Goal: Contribute content: Contribute content

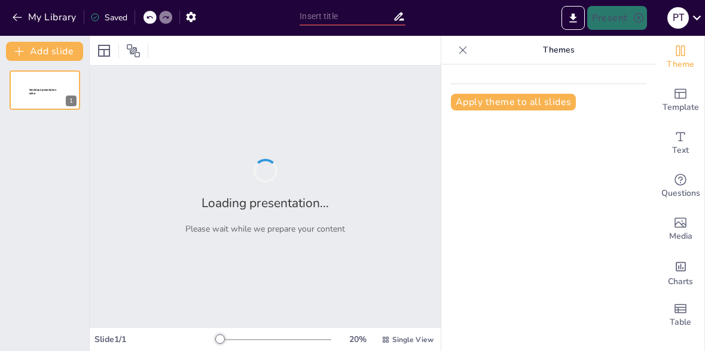
type input "现代中国文学的重要性"
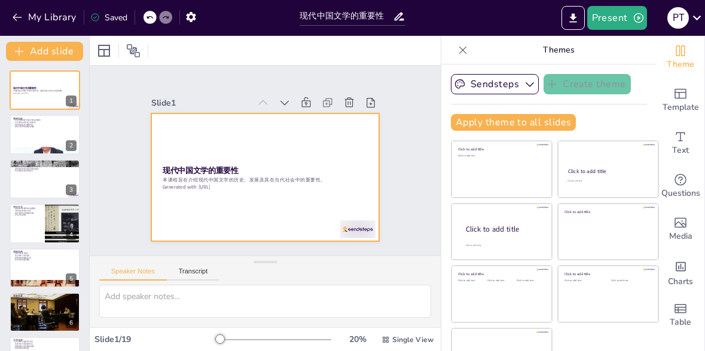
checkbox input "true"
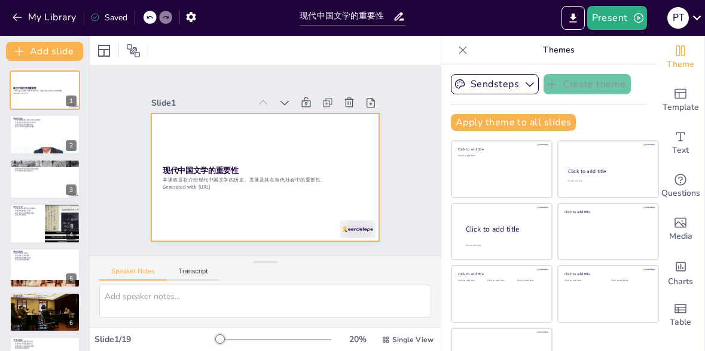
checkbox input "true"
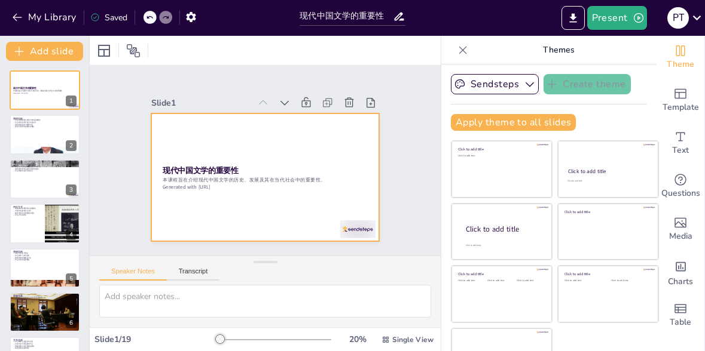
checkbox input "true"
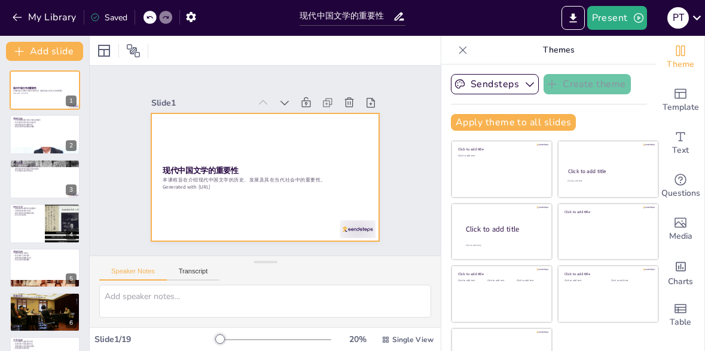
checkbox input "true"
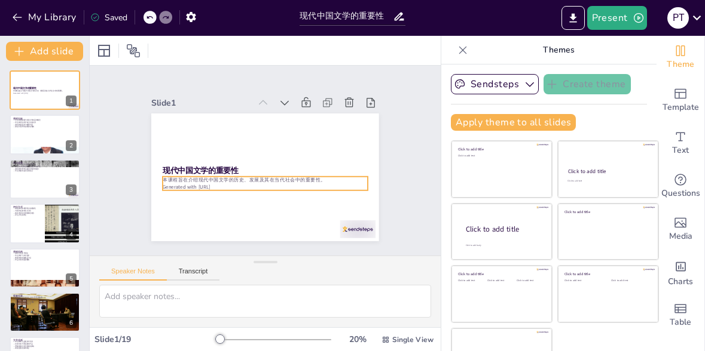
checkbox input "true"
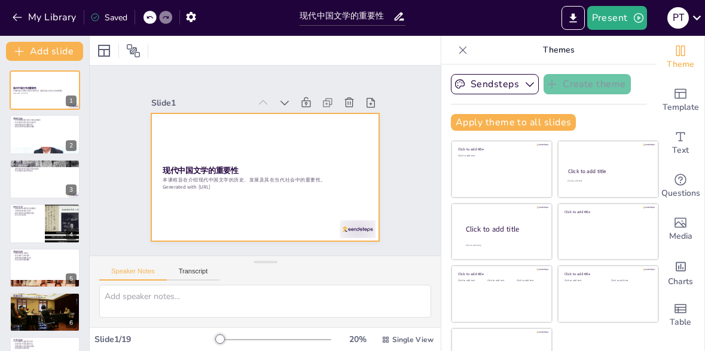
checkbox input "true"
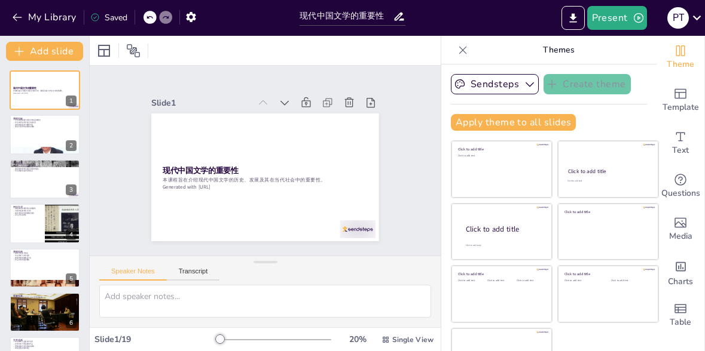
checkbox input "true"
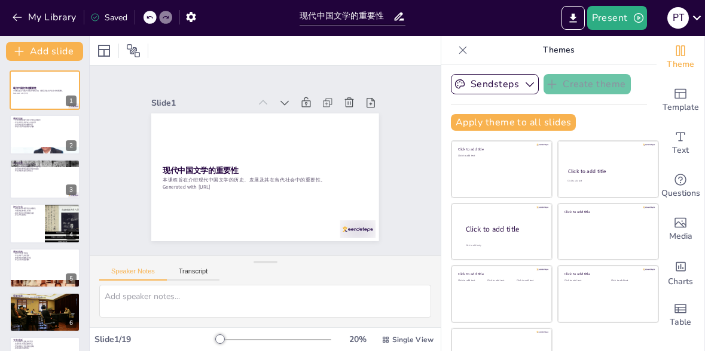
checkbox input "true"
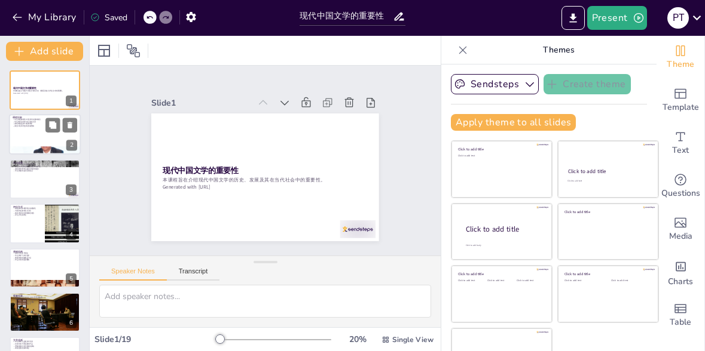
checkbox input "true"
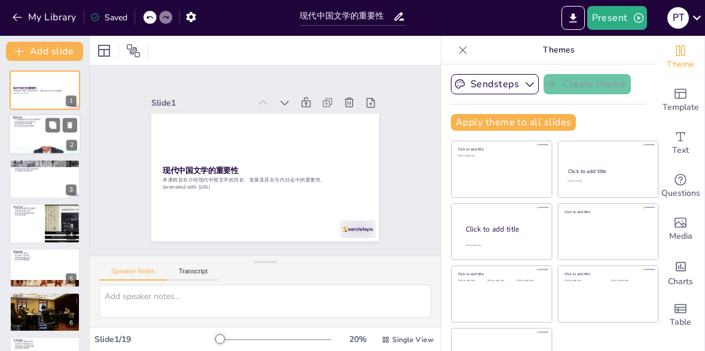
checkbox input "true"
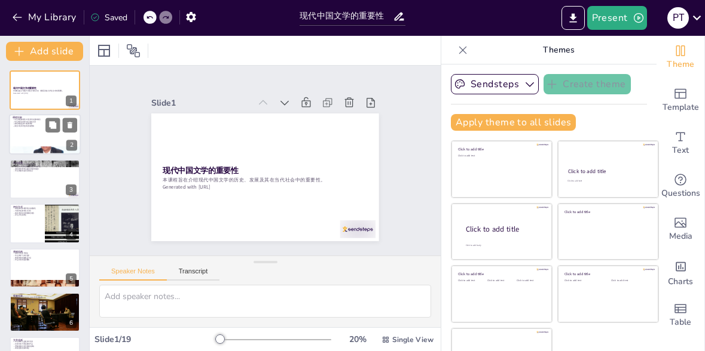
checkbox input "true"
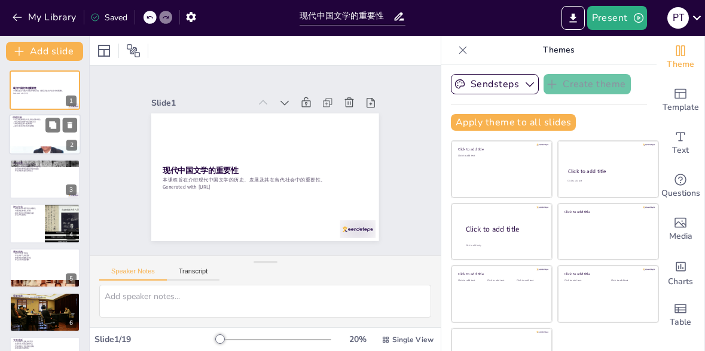
checkbox input "true"
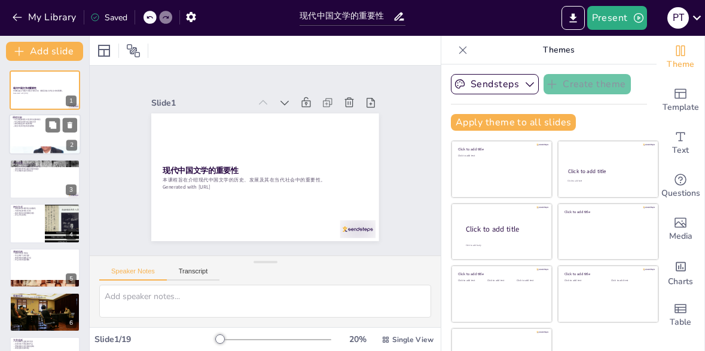
click at [25, 143] on div at bounding box center [45, 135] width 72 height 41
type textarea "学生将通过课程的学习，掌握现代中国文学的基本概念，这将为他们后续的文学分析打下坚实的基础。 理解文学与社会之间的关系是本课程的核心内容之一，学生将学习如何通过…"
checkbox input "true"
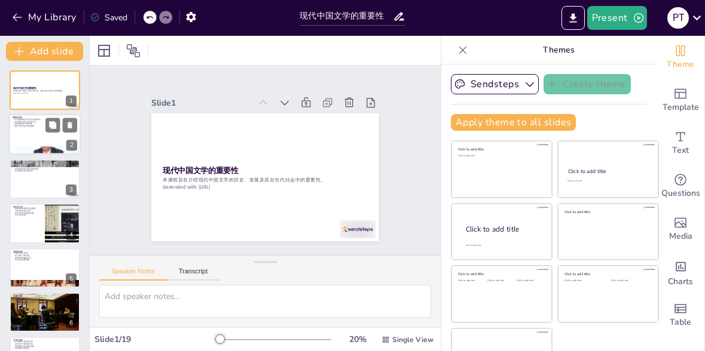
checkbox input "true"
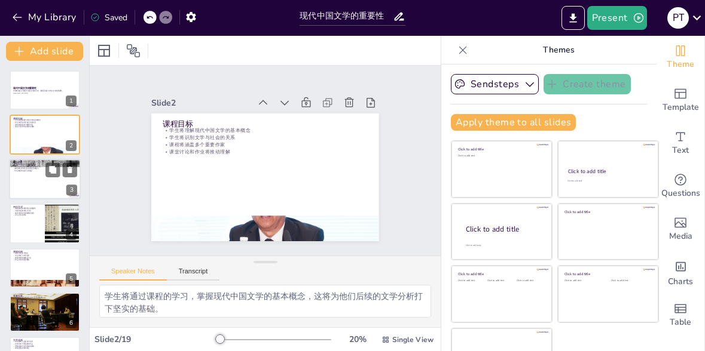
checkbox input "true"
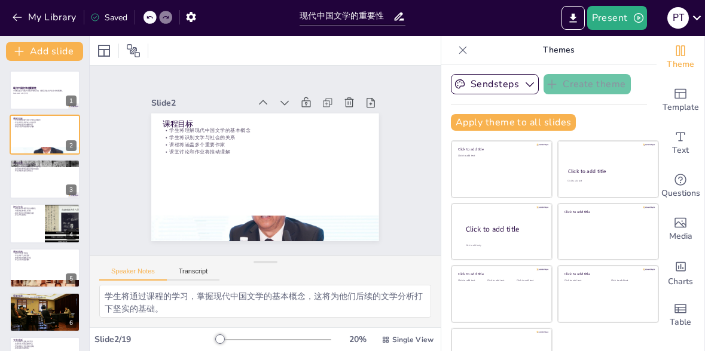
checkbox input "true"
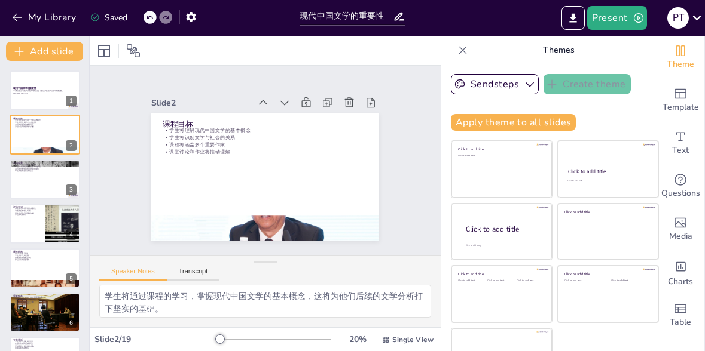
checkbox input "true"
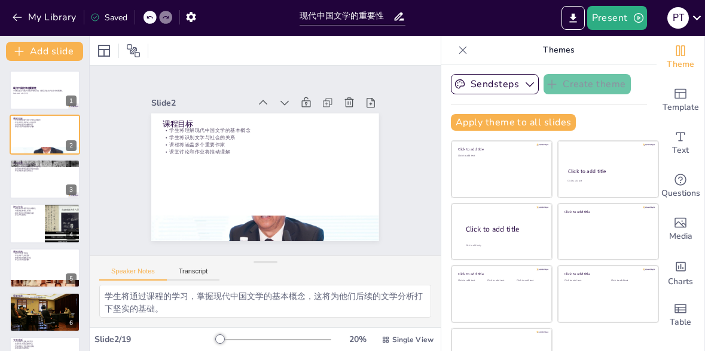
checkbox input "true"
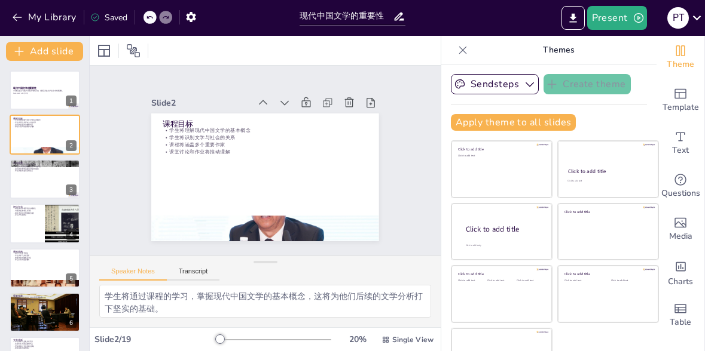
checkbox input "true"
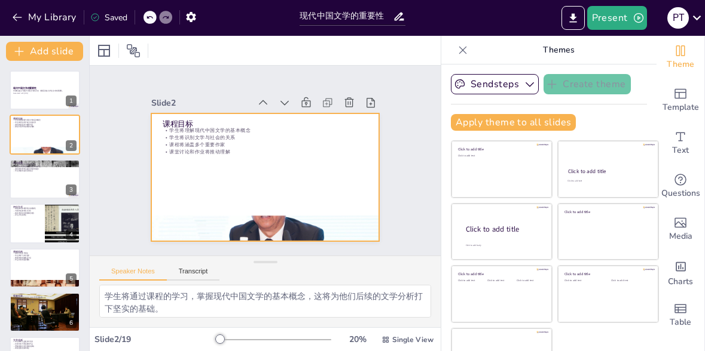
checkbox input "true"
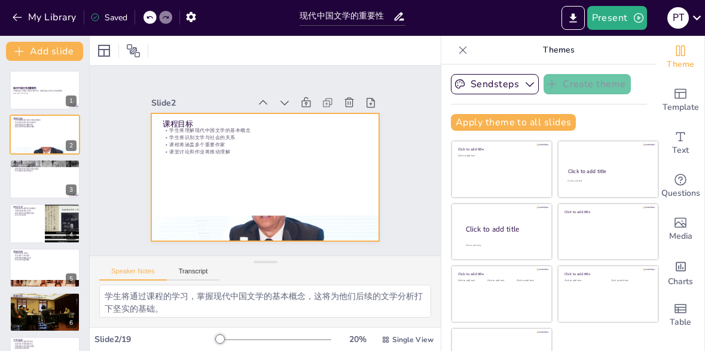
checkbox input "true"
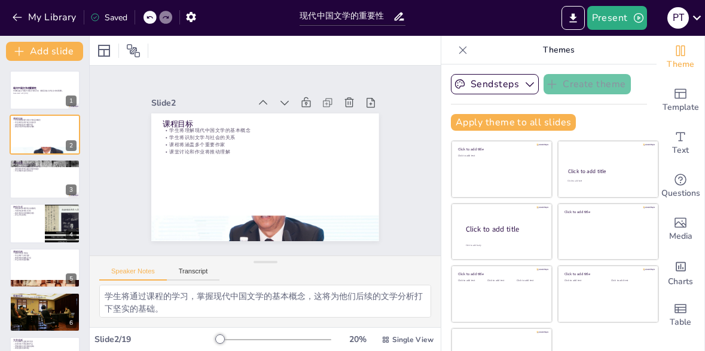
checkbox input "true"
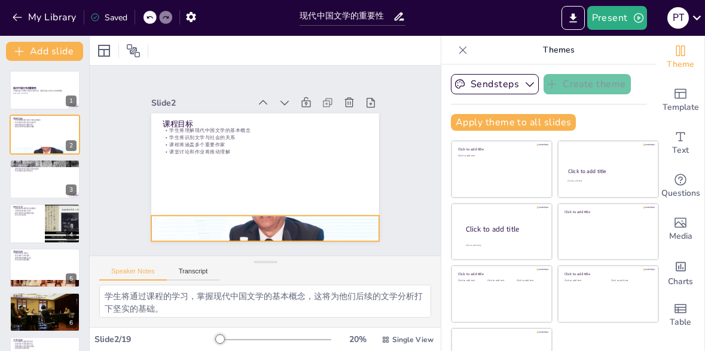
checkbox input "true"
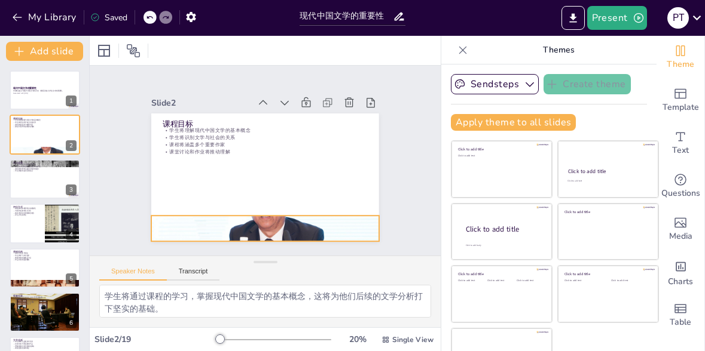
checkbox input "true"
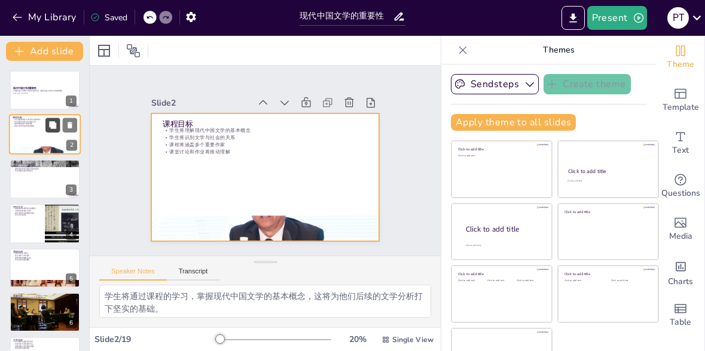
checkbox input "true"
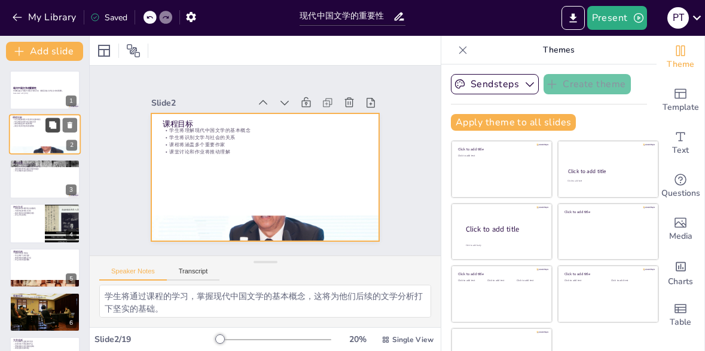
checkbox input "true"
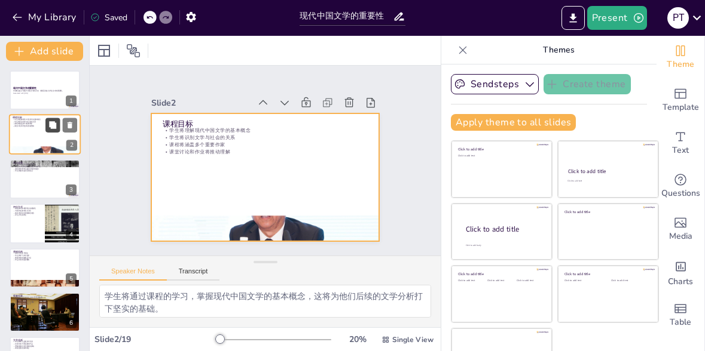
checkbox input "true"
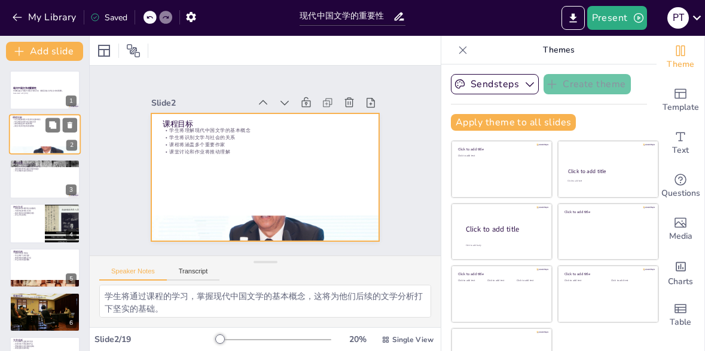
checkbox input "true"
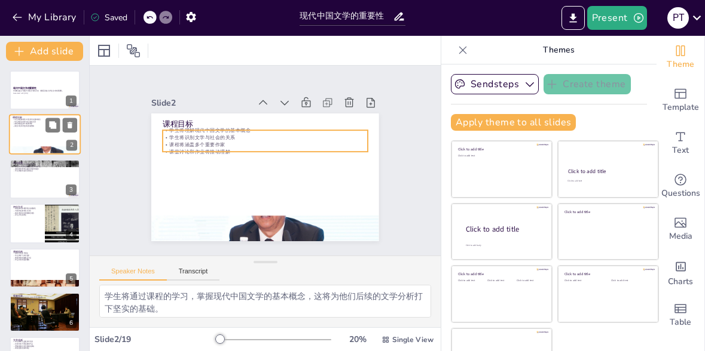
checkbox input "true"
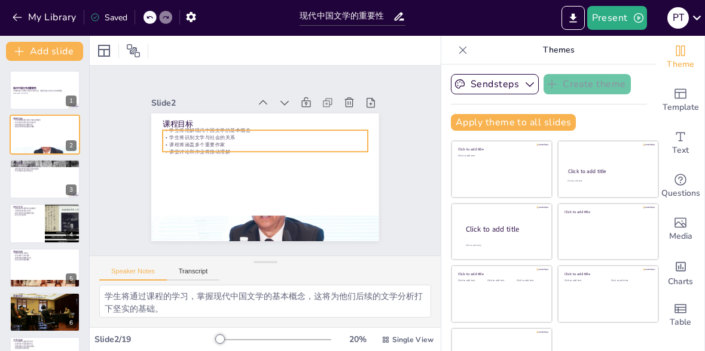
checkbox input "true"
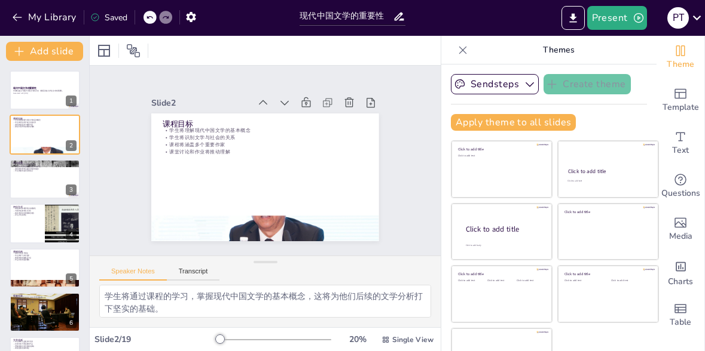
checkbox input "true"
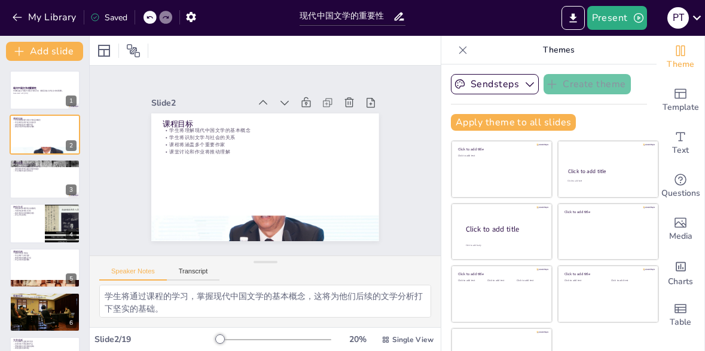
checkbox input "true"
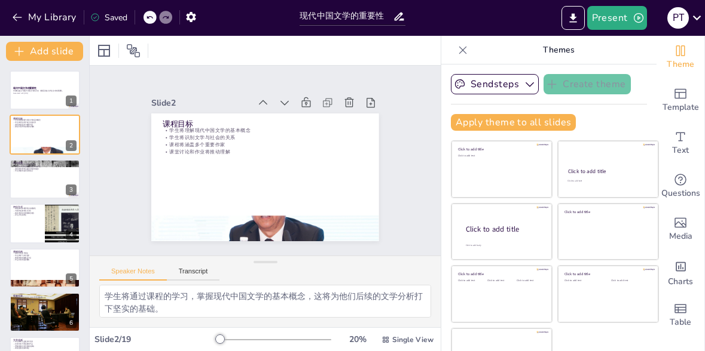
checkbox input "true"
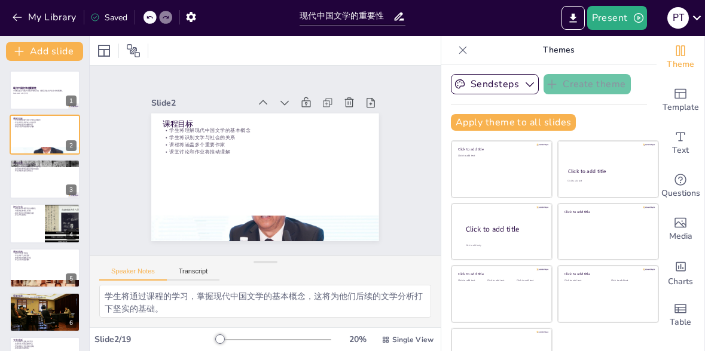
checkbox input "true"
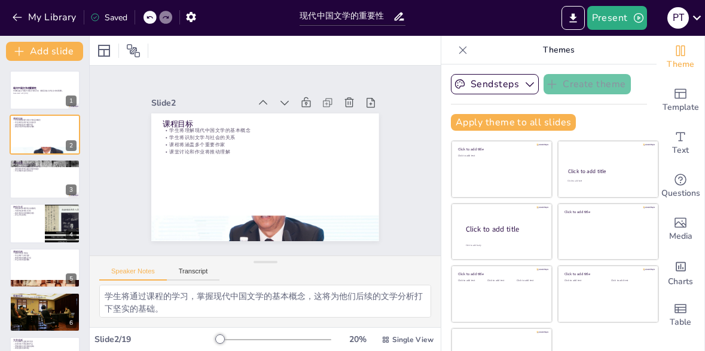
checkbox input "true"
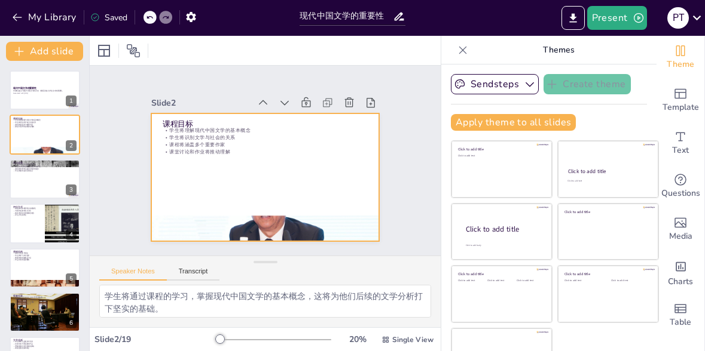
checkbox input "true"
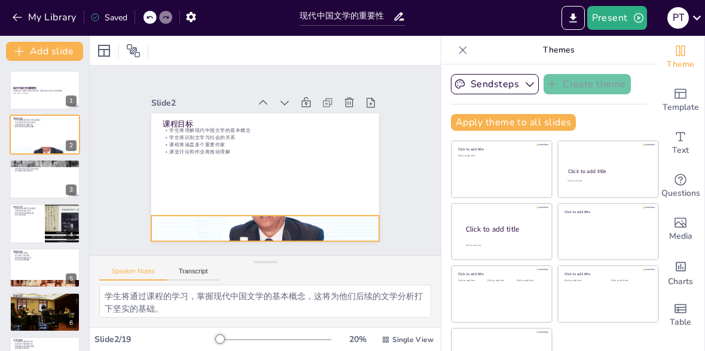
checkbox input "true"
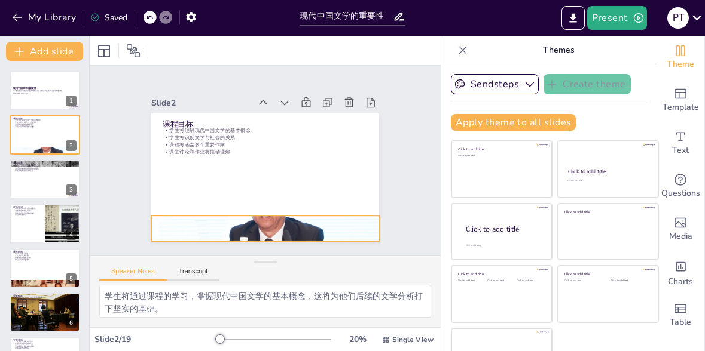
checkbox input "true"
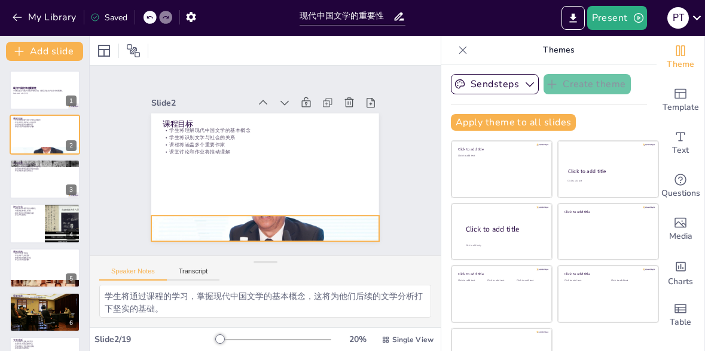
checkbox input "true"
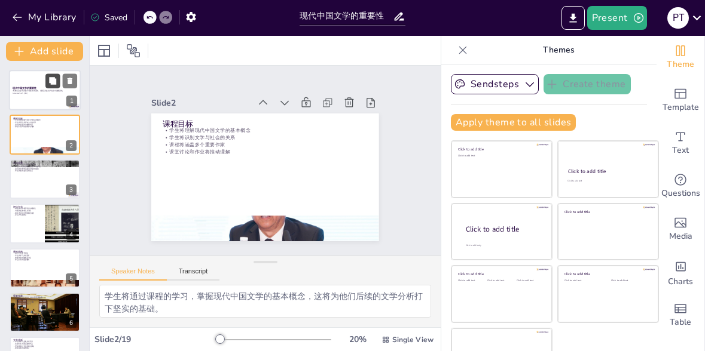
checkbox input "true"
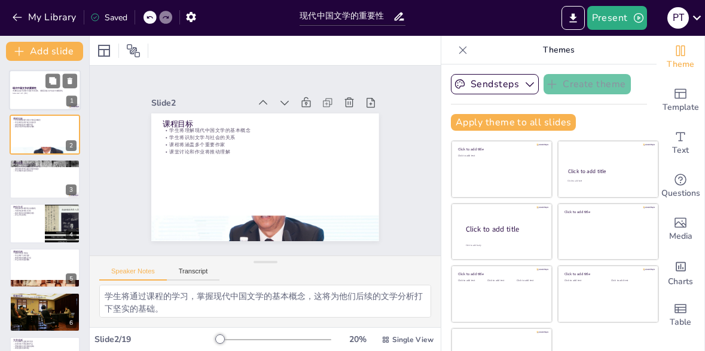
checkbox input "true"
click at [26, 91] on p "本课程旨在介绍现代中国文学的历史、发展及其在当代社会中的重要性。" at bounding box center [45, 91] width 65 height 2
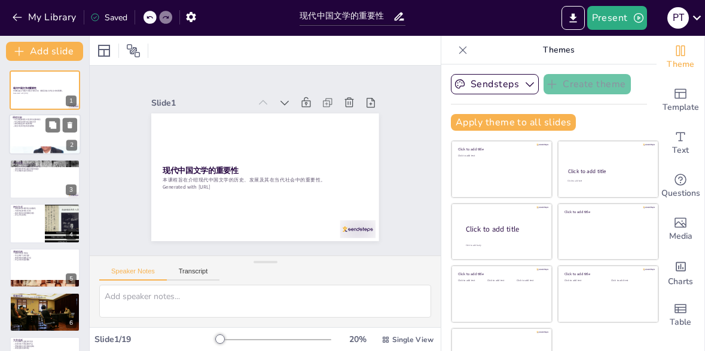
click at [11, 149] on div at bounding box center [45, 151] width 72 height 48
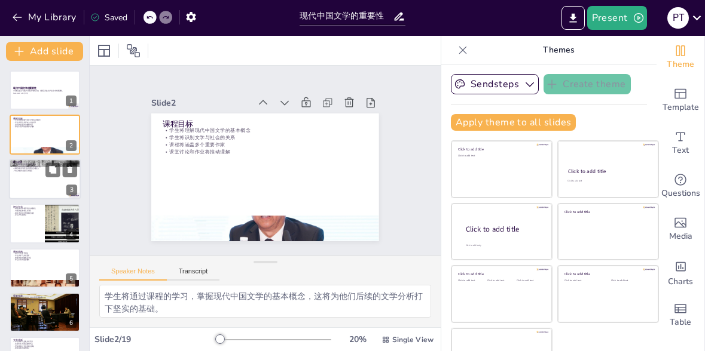
click at [19, 191] on div at bounding box center [45, 179] width 72 height 41
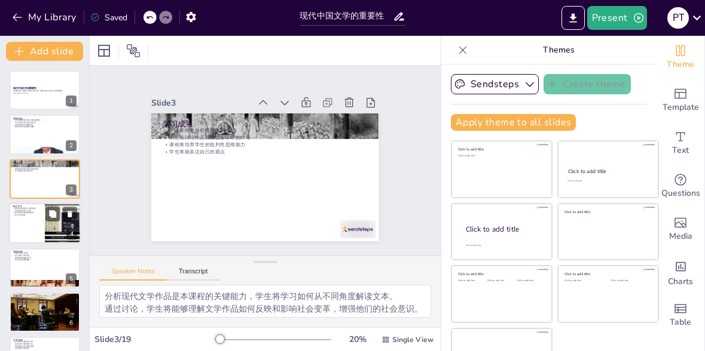
click at [25, 226] on div at bounding box center [45, 223] width 72 height 41
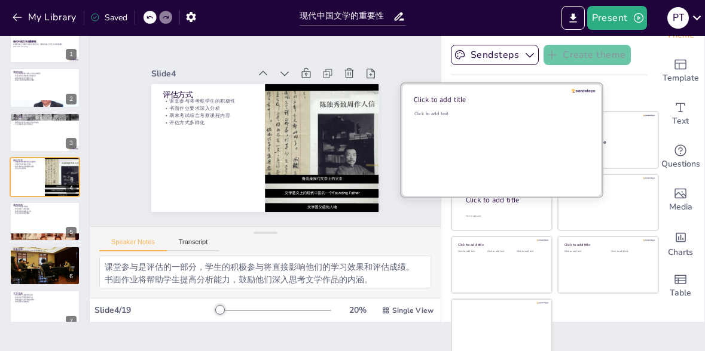
scroll to position [34, 0]
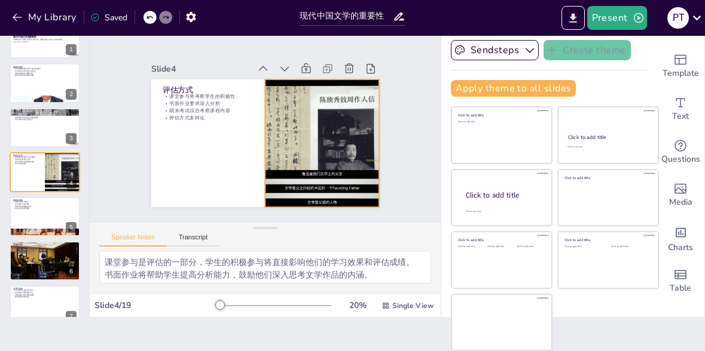
click at [316, 179] on div at bounding box center [319, 150] width 189 height 146
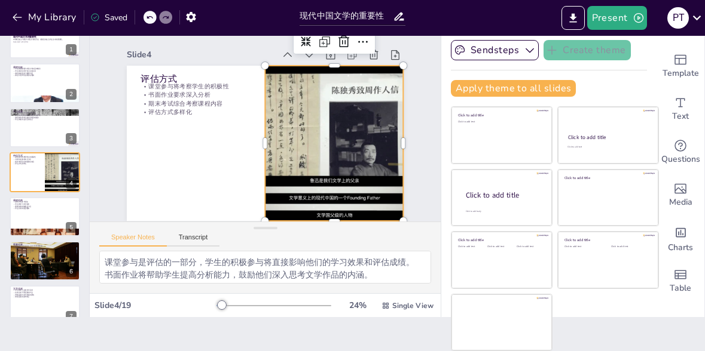
scroll to position [78, 0]
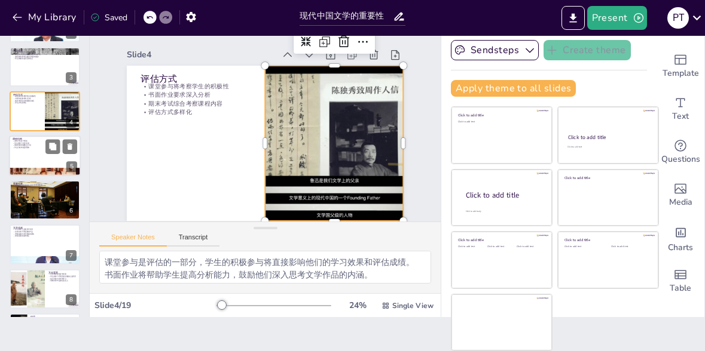
click at [26, 171] on div at bounding box center [45, 172] width 72 height 48
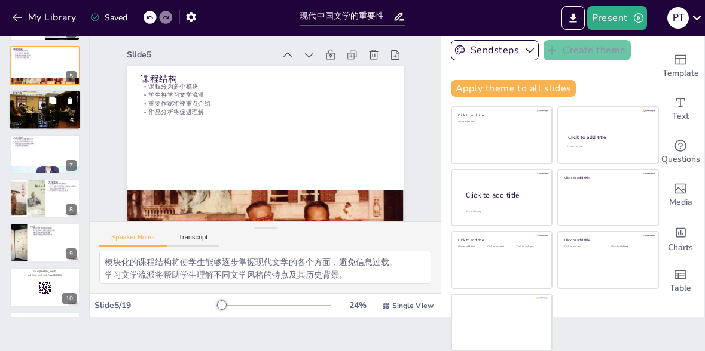
scroll to position [181, 0]
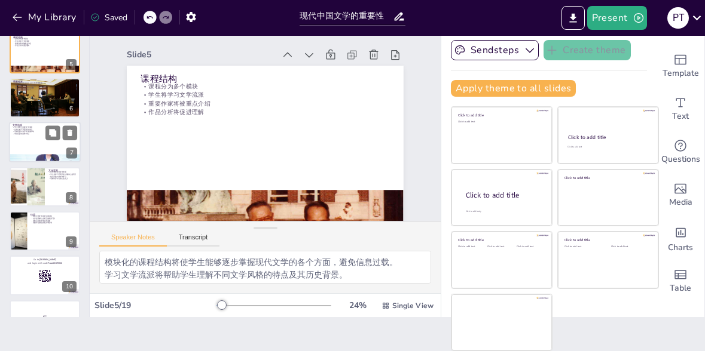
click at [32, 146] on div at bounding box center [45, 143] width 72 height 41
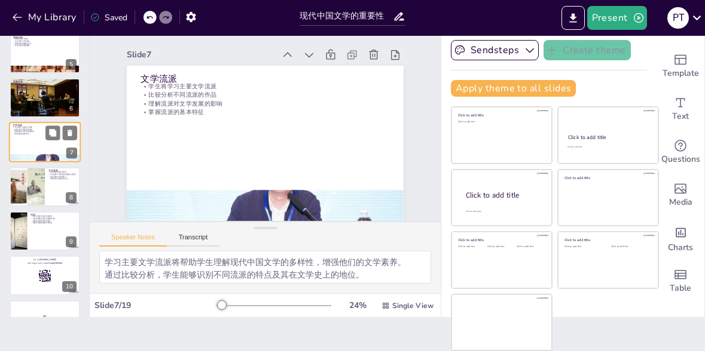
scroll to position [151, 0]
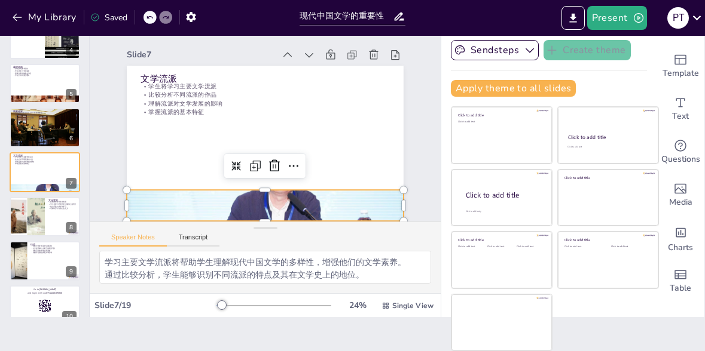
click at [254, 203] on div at bounding box center [257, 205] width 294 height 212
click at [264, 191] on div at bounding box center [265, 206] width 277 height 184
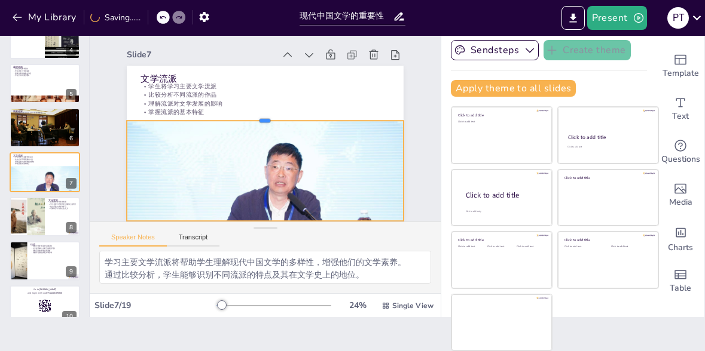
drag, startPoint x: 264, startPoint y: 189, endPoint x: 271, endPoint y: 121, distance: 68.5
click at [271, 121] on div at bounding box center [265, 116] width 277 height 10
click at [30, 225] on div at bounding box center [27, 217] width 54 height 41
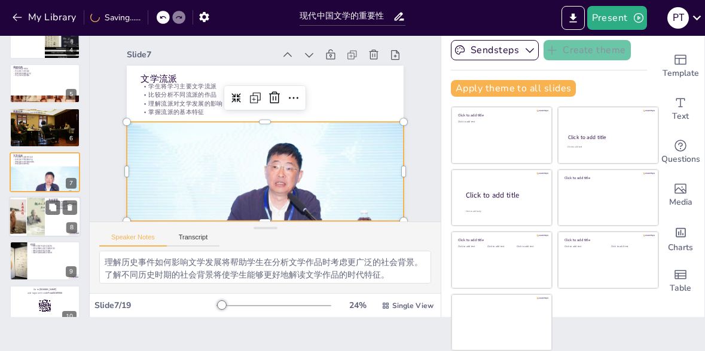
scroll to position [195, 0]
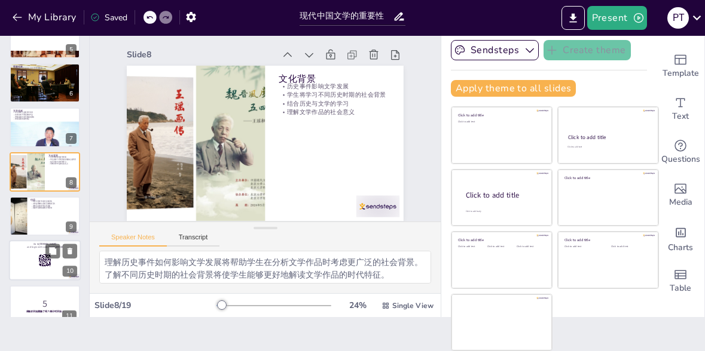
click at [27, 253] on div at bounding box center [45, 261] width 72 height 41
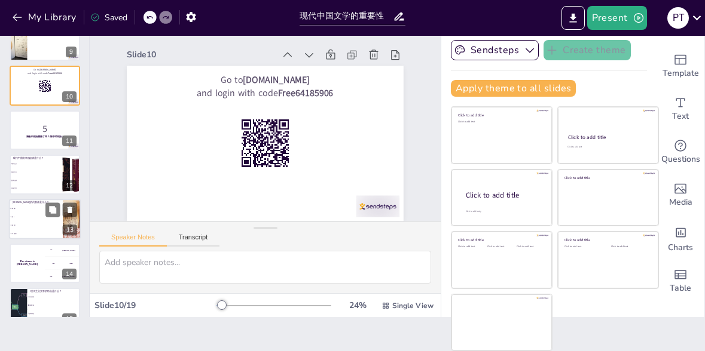
scroll to position [372, 0]
click at [23, 179] on span "五四运动" at bounding box center [36, 180] width 51 height 2
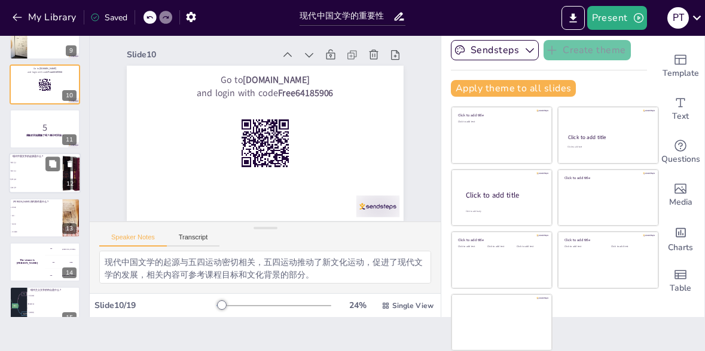
scroll to position [373, 0]
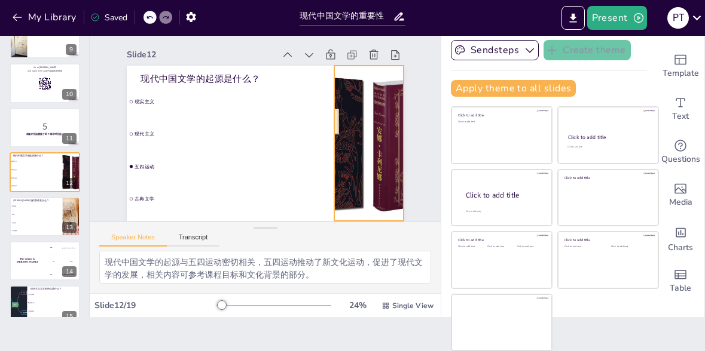
click at [364, 143] on div at bounding box center [366, 154] width 223 height 176
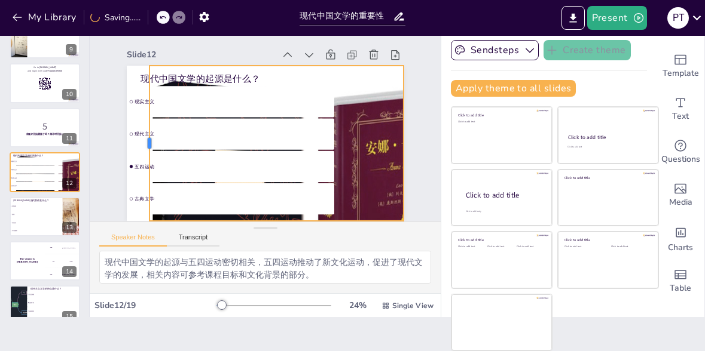
drag, startPoint x: 334, startPoint y: 143, endPoint x: 149, endPoint y: 160, distance: 185.5
click at [149, 160] on div at bounding box center [144, 130] width 26 height 155
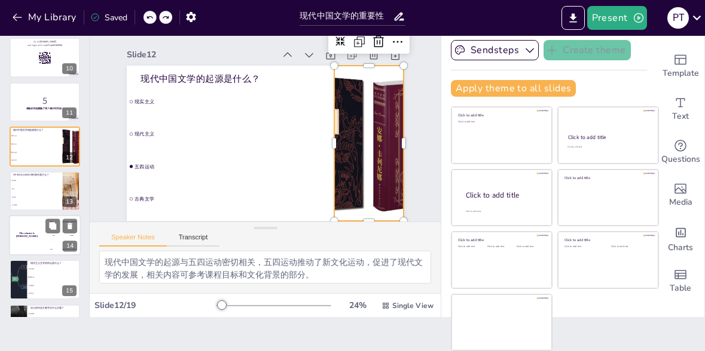
scroll to position [401, 0]
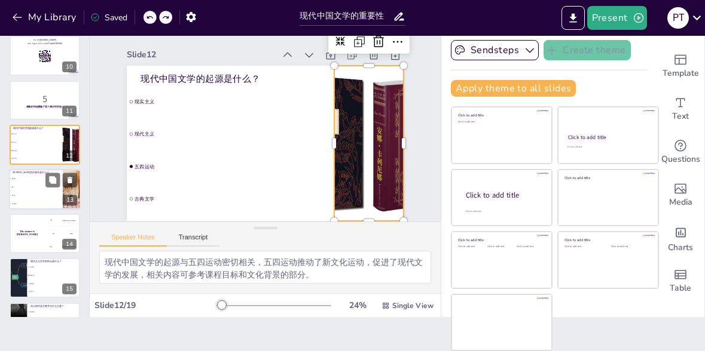
click at [30, 190] on li "《家》" at bounding box center [36, 187] width 54 height 8
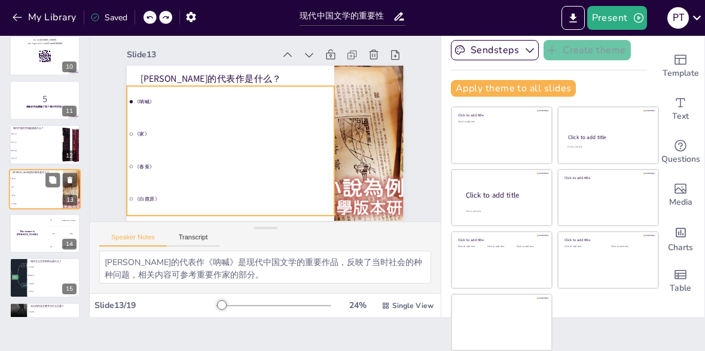
scroll to position [417, 0]
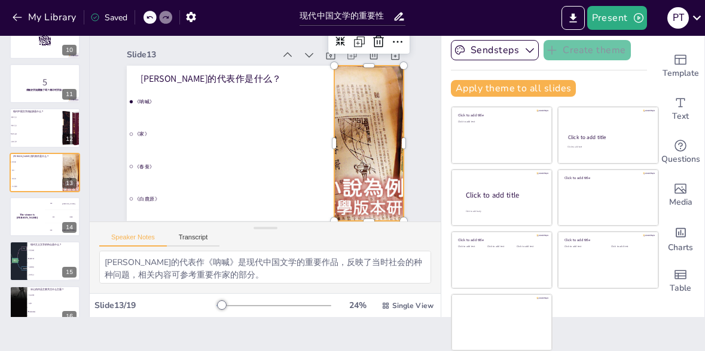
click at [372, 139] on div at bounding box center [369, 143] width 276 height 155
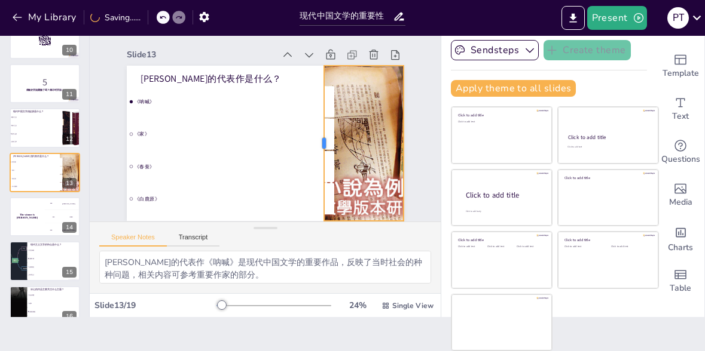
drag, startPoint x: 332, startPoint y: 146, endPoint x: 322, endPoint y: 195, distance: 49.4
click at [322, 195] on div at bounding box center [317, 148] width 26 height 155
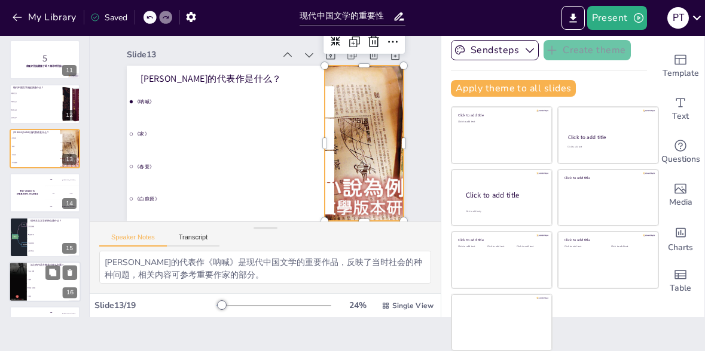
scroll to position [442, 0]
click at [32, 207] on div "The winner is [PERSON_NAME]" at bounding box center [27, 192] width 36 height 41
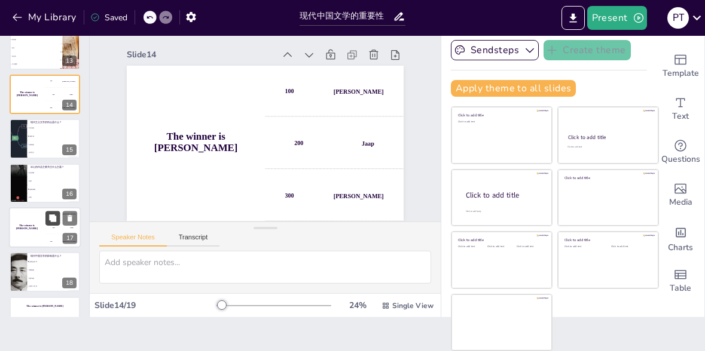
scroll to position [540, 0]
click at [35, 143] on span "反映历史" at bounding box center [54, 144] width 51 height 2
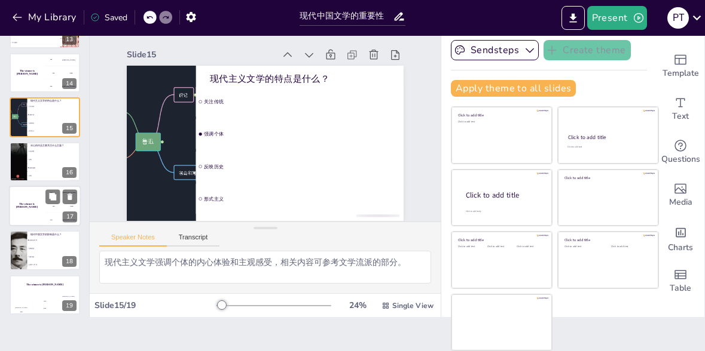
scroll to position [568, 0]
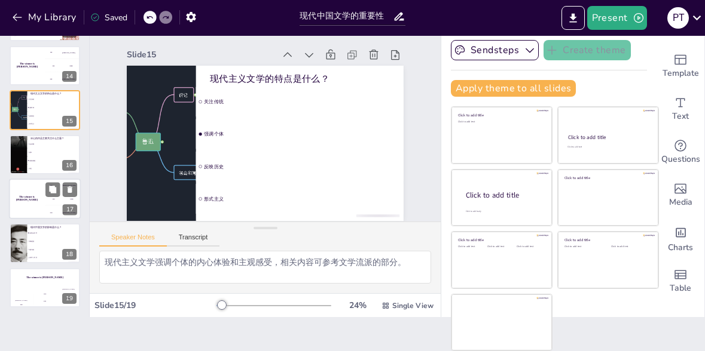
click at [22, 212] on div "The winner is [PERSON_NAME]" at bounding box center [27, 199] width 36 height 41
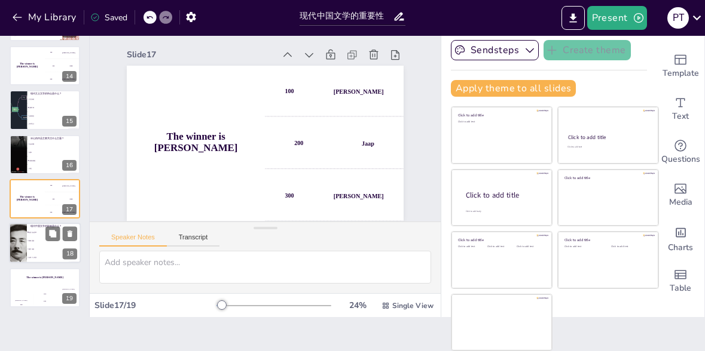
click at [32, 239] on li "限制思想" at bounding box center [54, 241] width 54 height 8
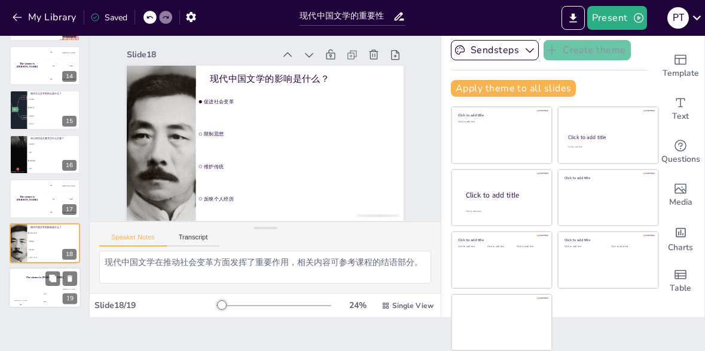
click at [36, 287] on div "The winner is [PERSON_NAME]" at bounding box center [45, 278] width 72 height 20
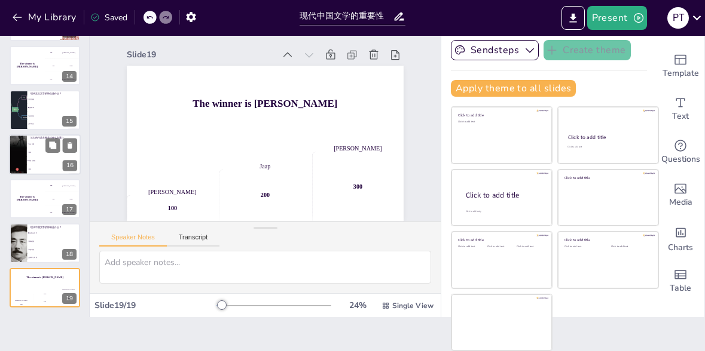
click at [41, 154] on li "战争" at bounding box center [54, 152] width 54 height 8
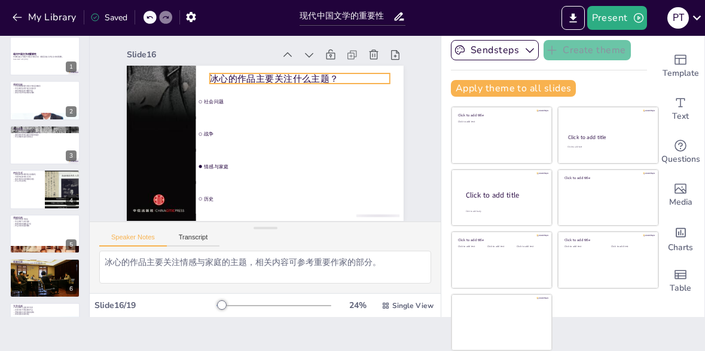
scroll to position [0, 0]
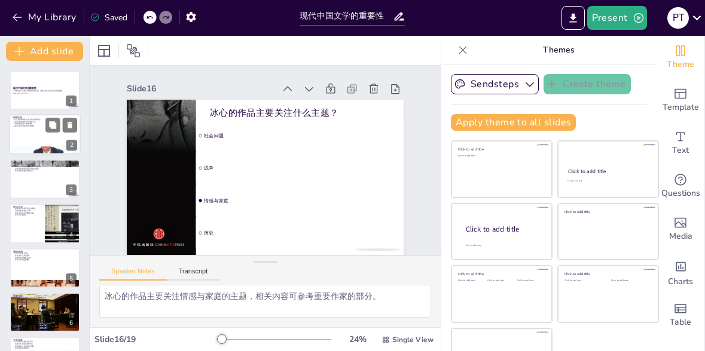
click at [27, 138] on div at bounding box center [45, 135] width 72 height 41
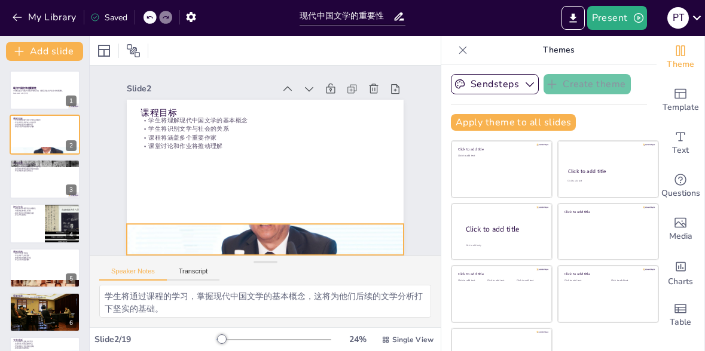
click at [285, 242] on div at bounding box center [257, 239] width 294 height 212
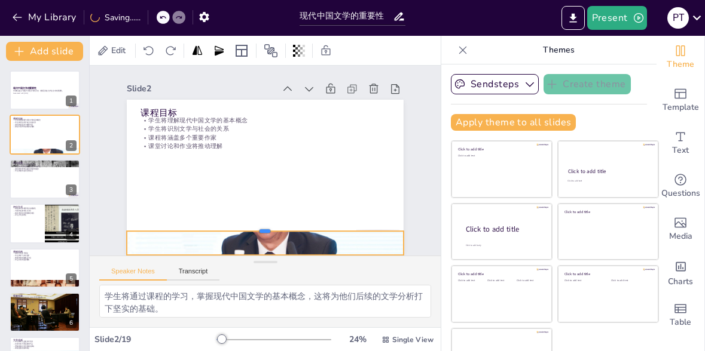
drag, startPoint x: 265, startPoint y: 221, endPoint x: 277, endPoint y: 228, distance: 13.4
click at [277, 228] on div at bounding box center [258, 226] width 276 height 38
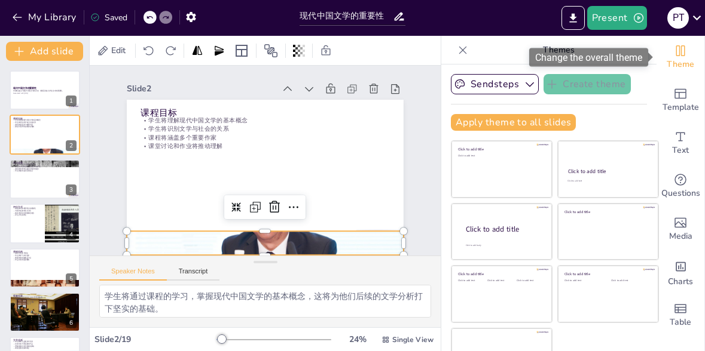
click at [682, 56] on icon "Change the overall theme" at bounding box center [680, 50] width 9 height 11
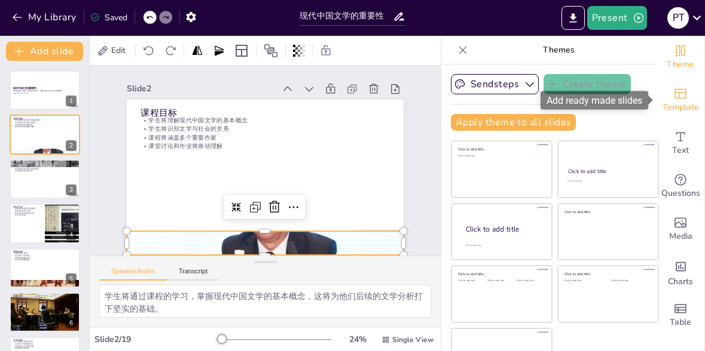
click at [685, 95] on icon "Add ready made slides" at bounding box center [680, 94] width 14 height 14
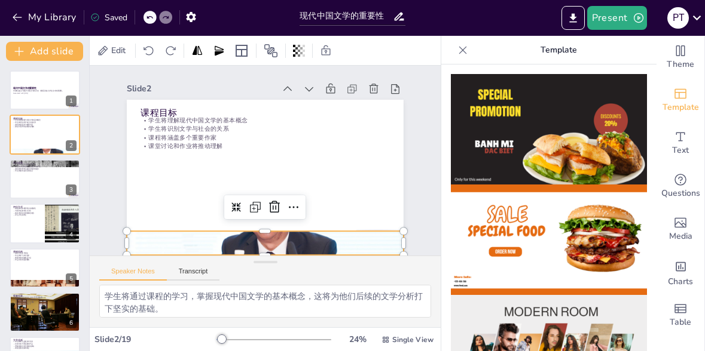
click at [552, 170] on img at bounding box center [549, 129] width 196 height 111
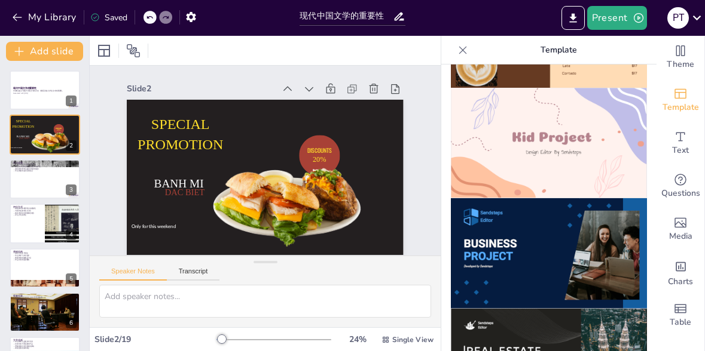
scroll to position [878, 0]
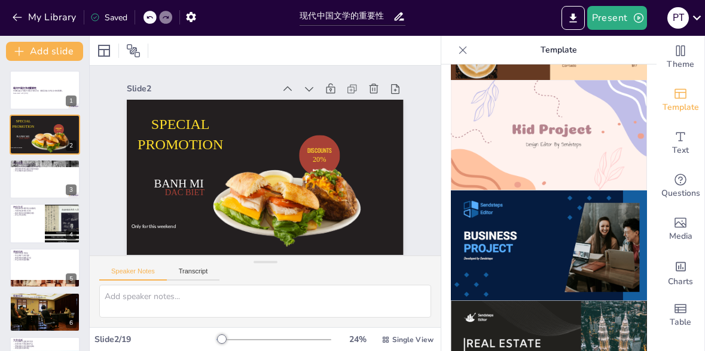
click at [576, 174] on img at bounding box center [549, 135] width 196 height 111
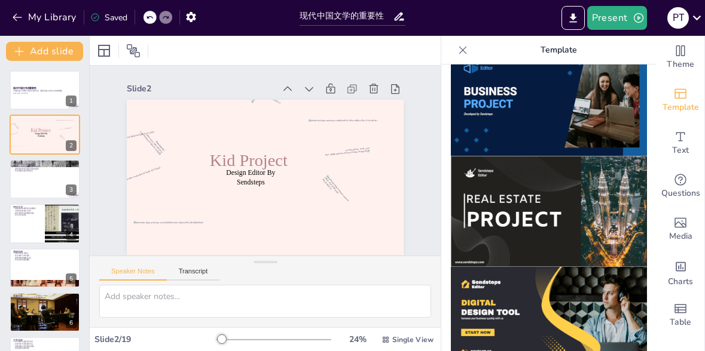
scroll to position [1279, 0]
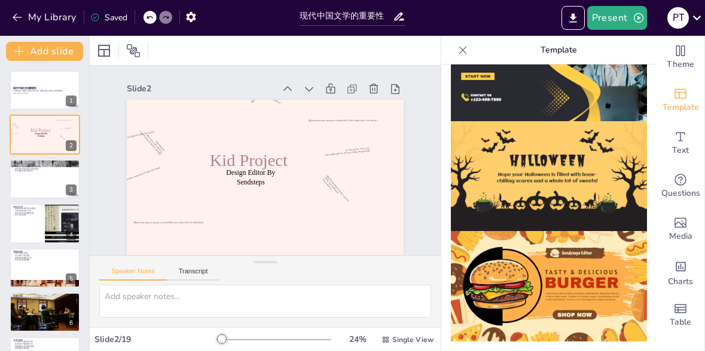
click at [690, 17] on icon at bounding box center [697, 18] width 16 height 16
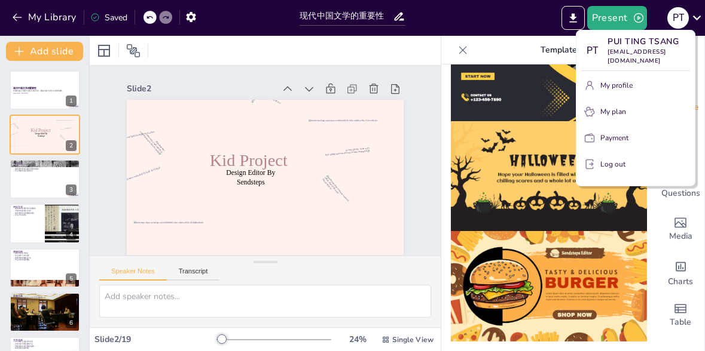
click at [462, 14] on div at bounding box center [352, 175] width 705 height 351
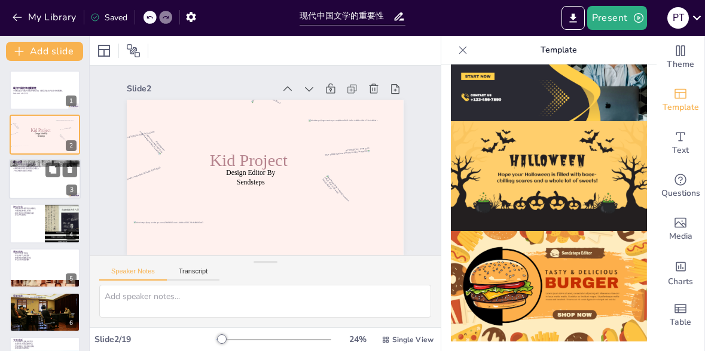
click at [45, 190] on div at bounding box center [45, 179] width 72 height 41
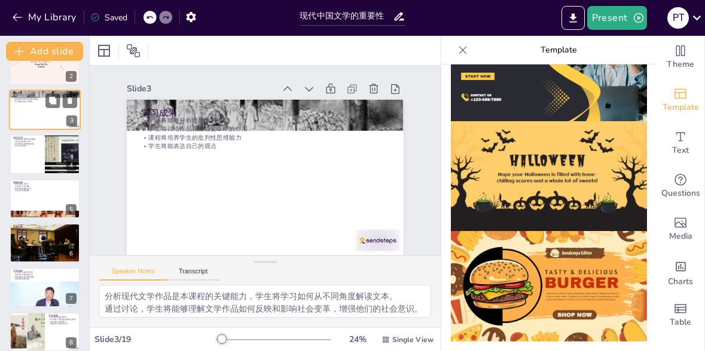
scroll to position [72, 0]
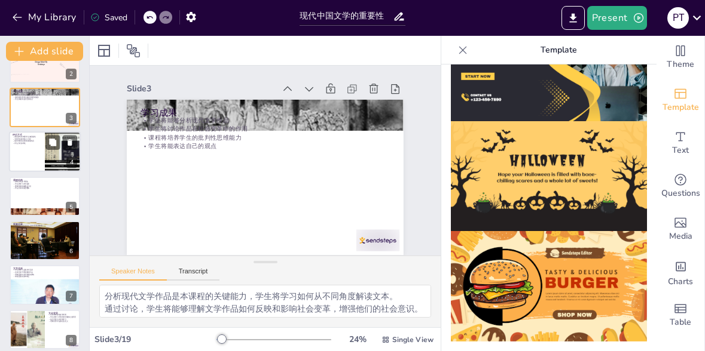
click at [27, 149] on div at bounding box center [45, 152] width 72 height 41
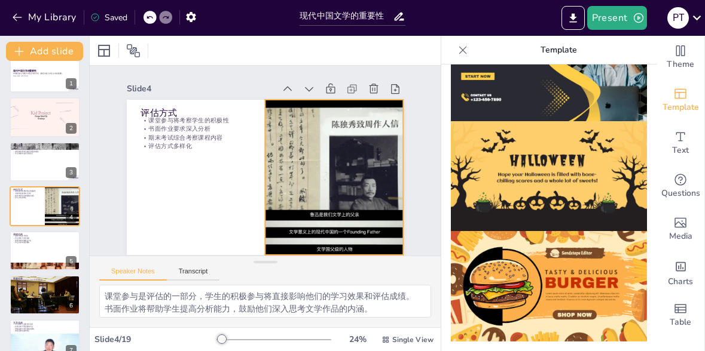
click at [353, 228] on div at bounding box center [332, 185] width 230 height 178
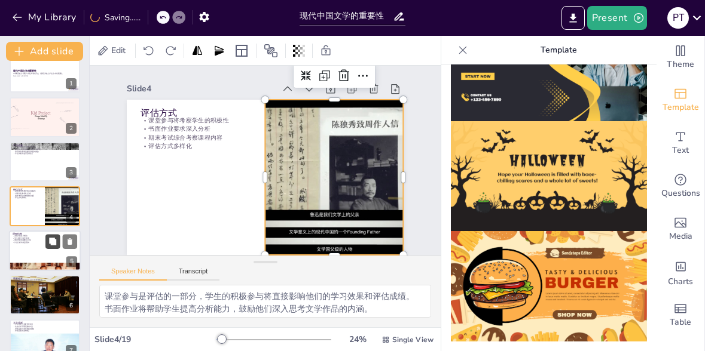
click at [45, 246] on button at bounding box center [52, 241] width 14 height 14
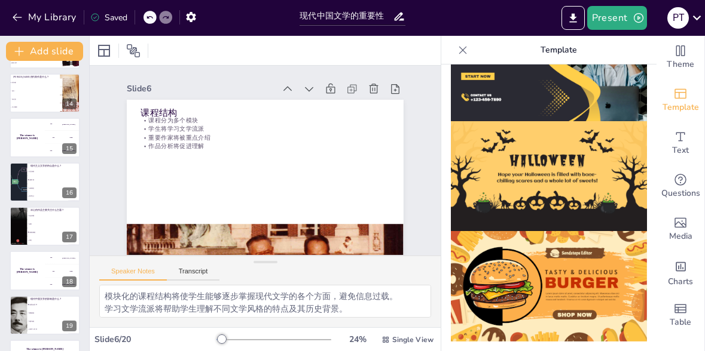
scroll to position [613, 0]
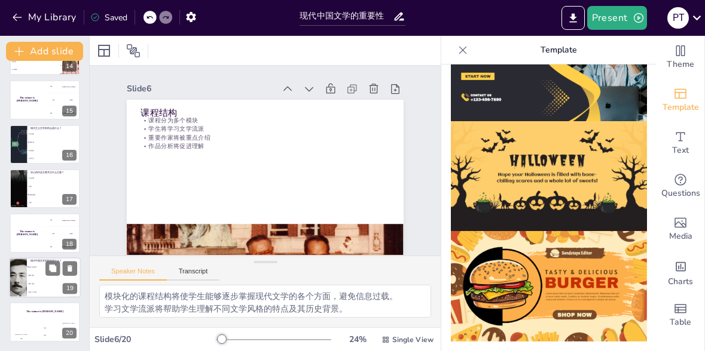
click at [27, 260] on div at bounding box center [45, 278] width 72 height 41
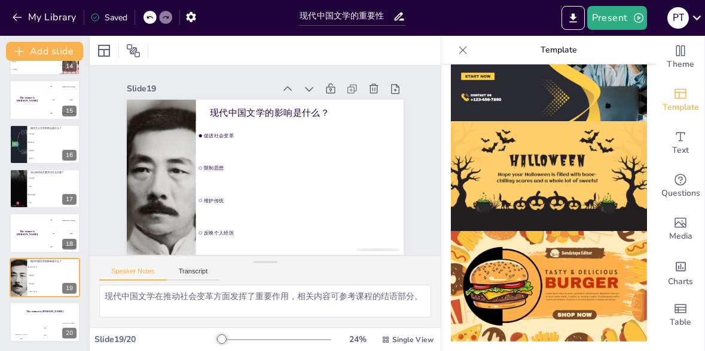
click at [455, 45] on div at bounding box center [462, 50] width 19 height 19
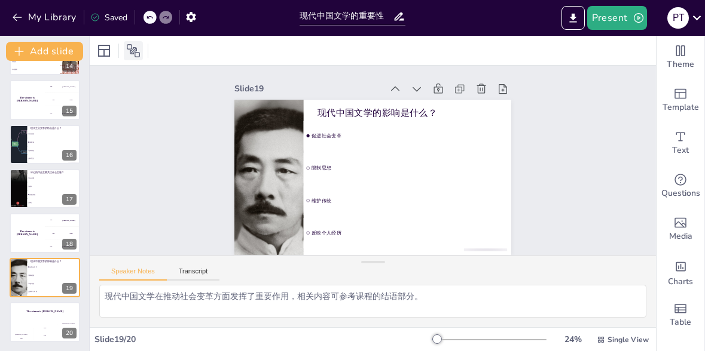
click at [133, 52] on icon at bounding box center [133, 50] width 13 height 13
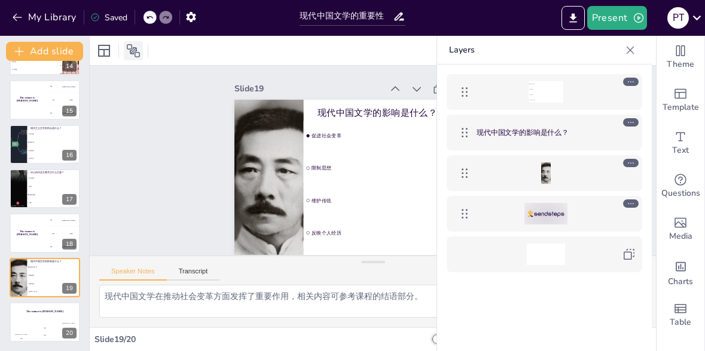
click at [133, 53] on icon at bounding box center [133, 50] width 13 height 13
click at [629, 44] on icon at bounding box center [630, 50] width 12 height 12
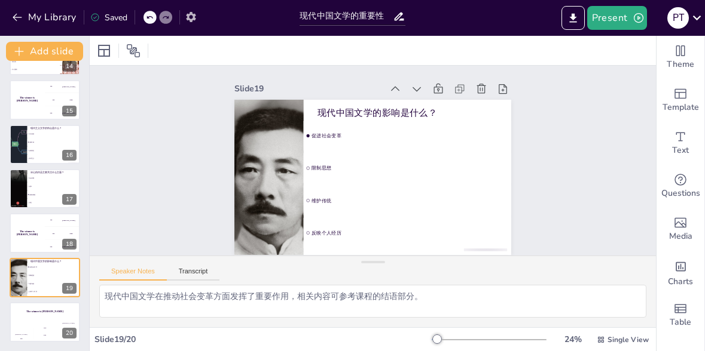
click at [189, 22] on icon "button" at bounding box center [191, 17] width 13 height 13
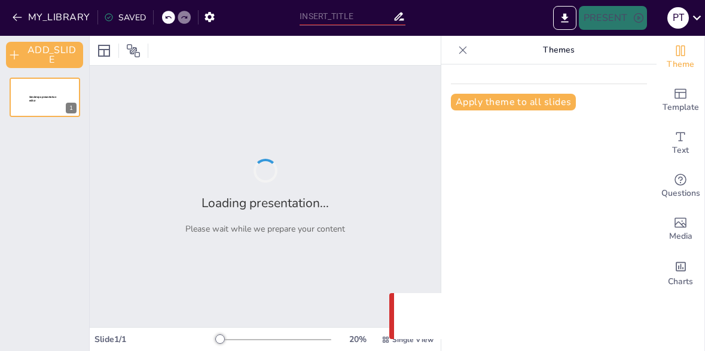
type input "现代中国文学的重要性"
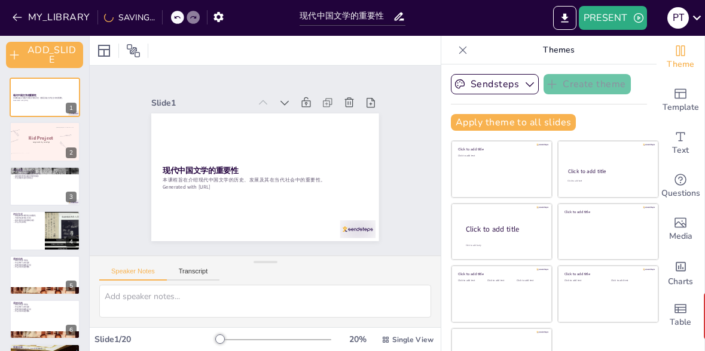
checkbox input "true"
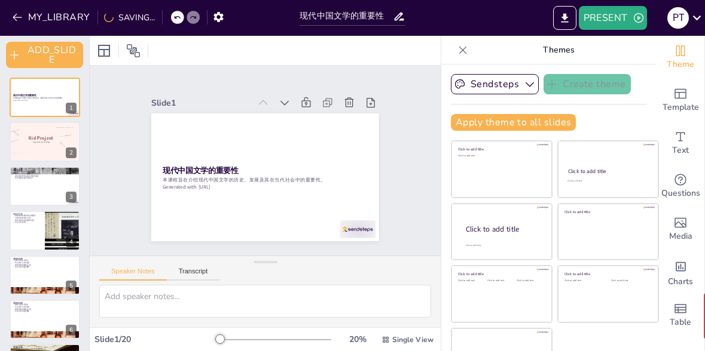
checkbox input "true"
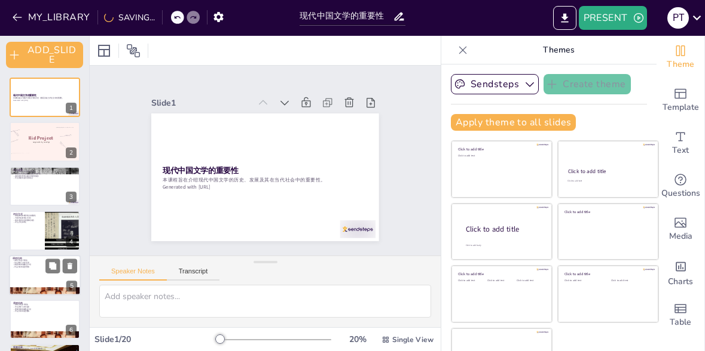
checkbox input "true"
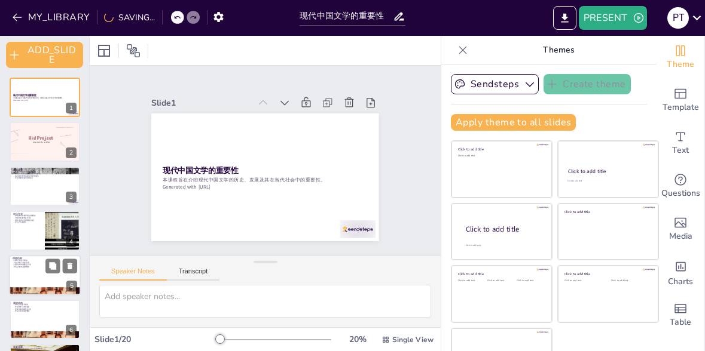
checkbox input "true"
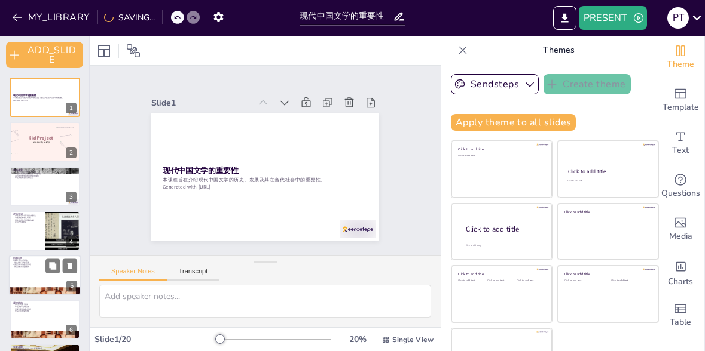
checkbox input "true"
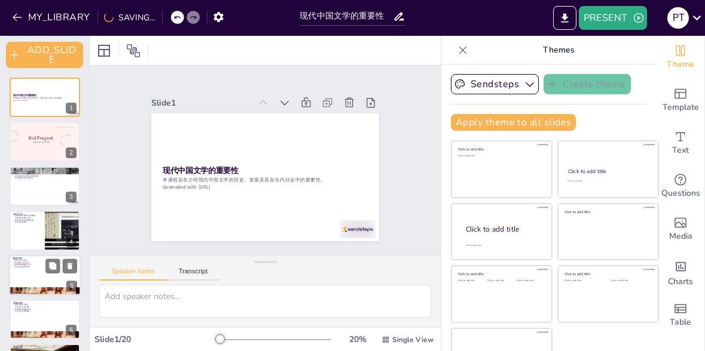
checkbox input "true"
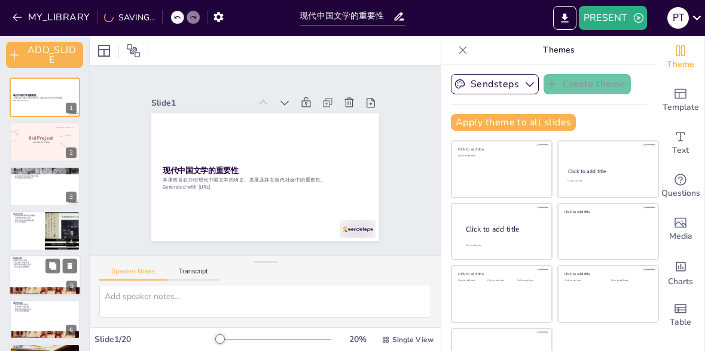
checkbox input "true"
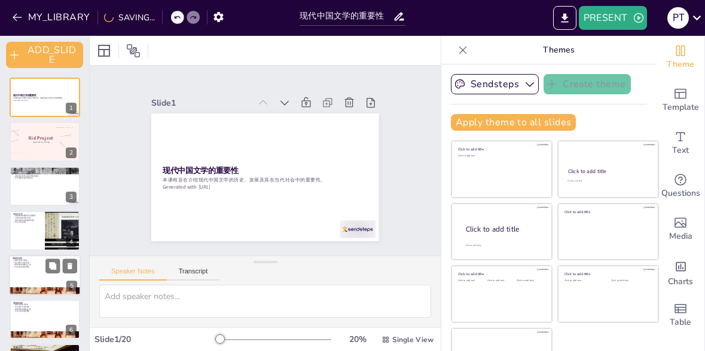
checkbox input "true"
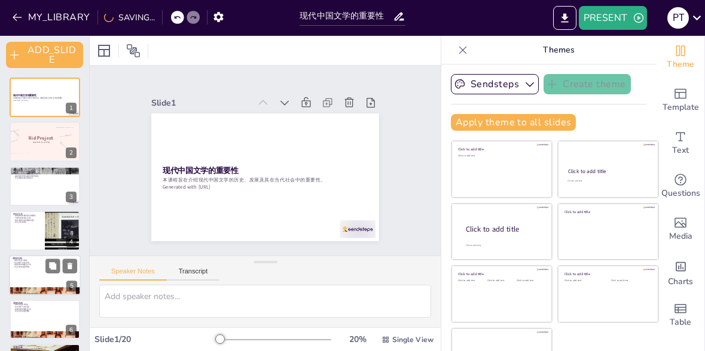
checkbox input "true"
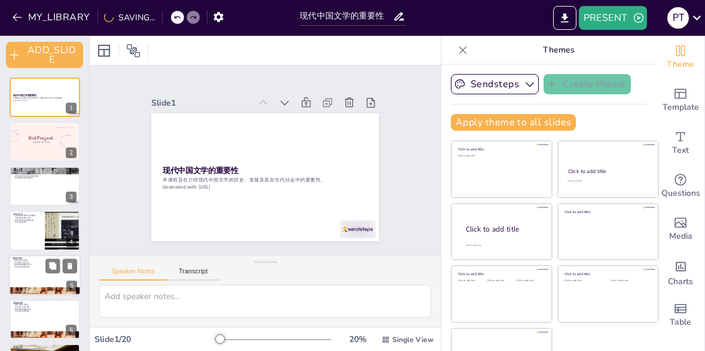
checkbox input "true"
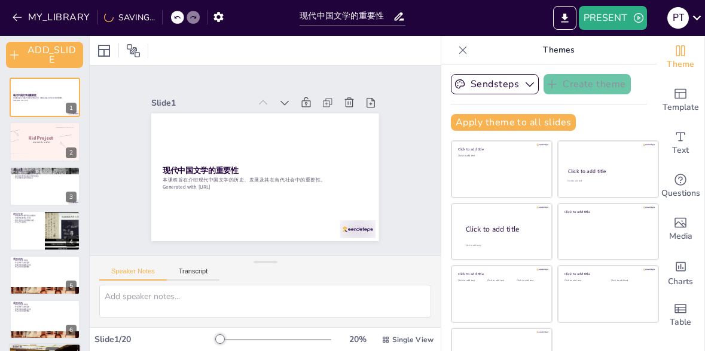
checkbox input "true"
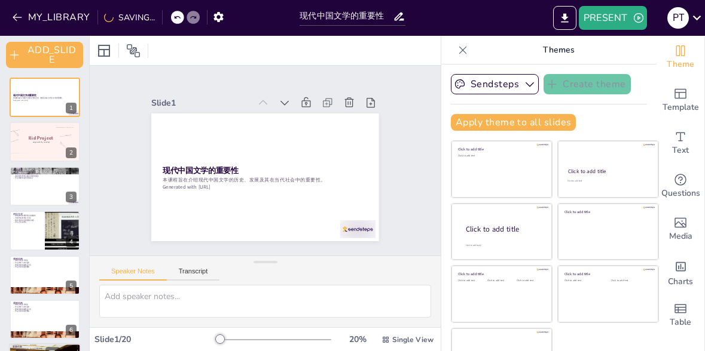
checkbox input "true"
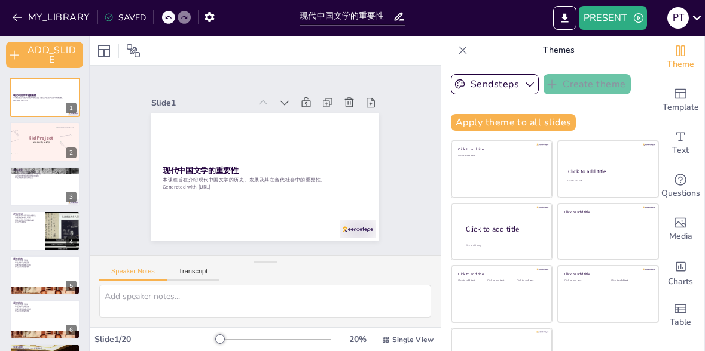
checkbox input "true"
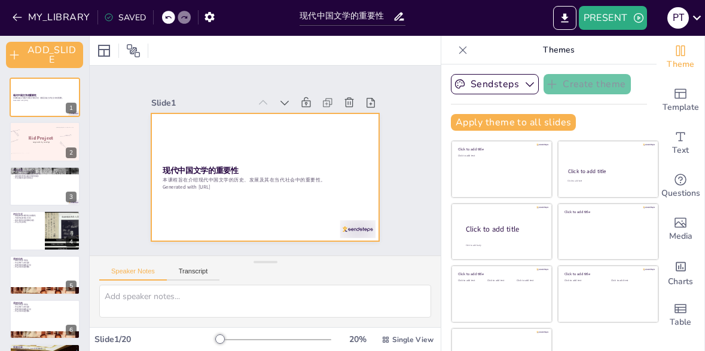
checkbox input "true"
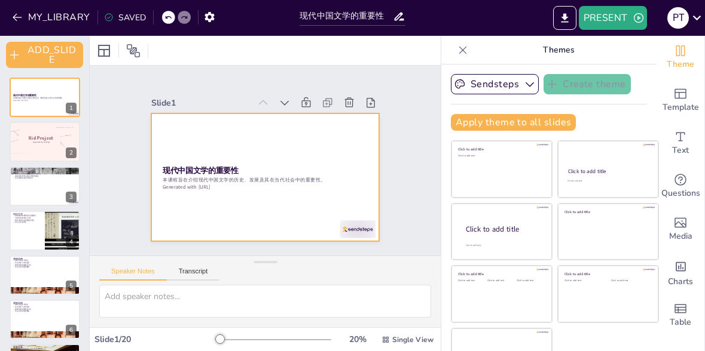
checkbox input "true"
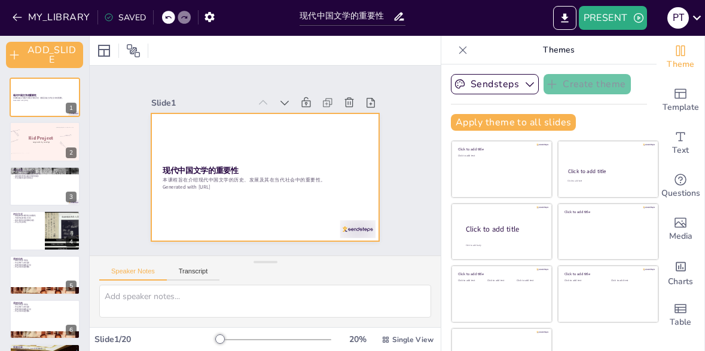
checkbox input "true"
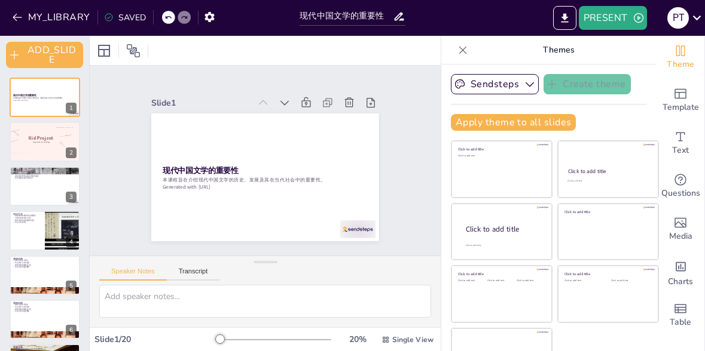
checkbox input "true"
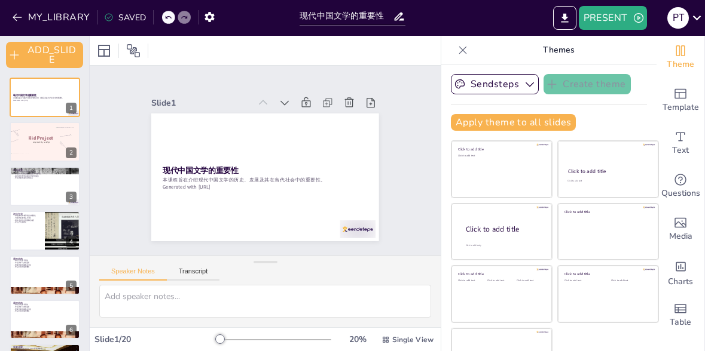
checkbox input "true"
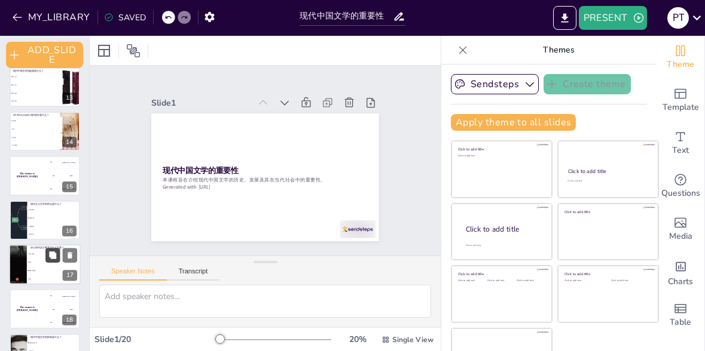
checkbox input "true"
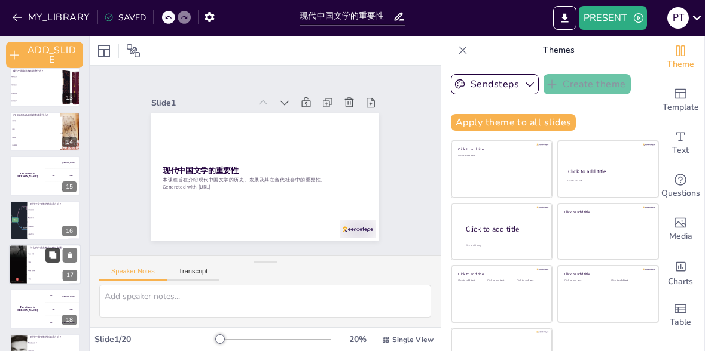
checkbox input "true"
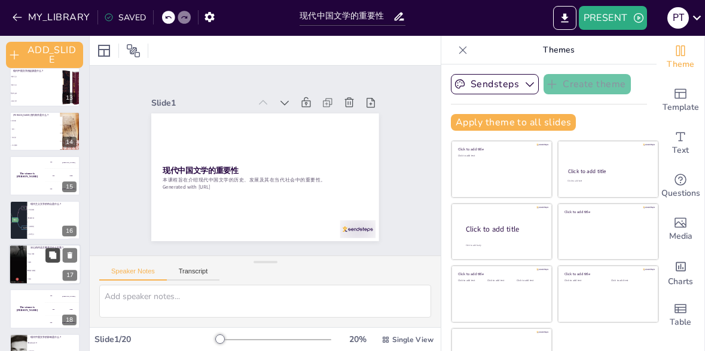
checkbox input "true"
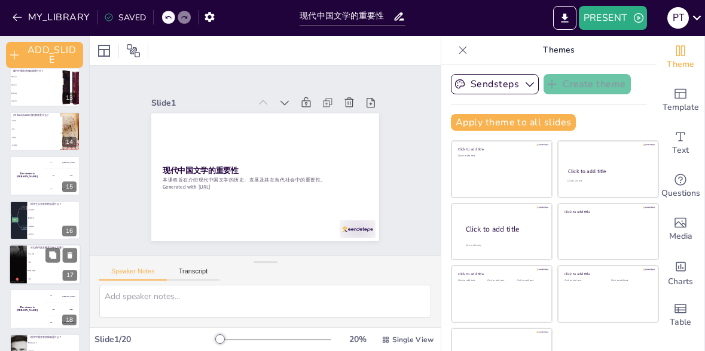
checkbox input "true"
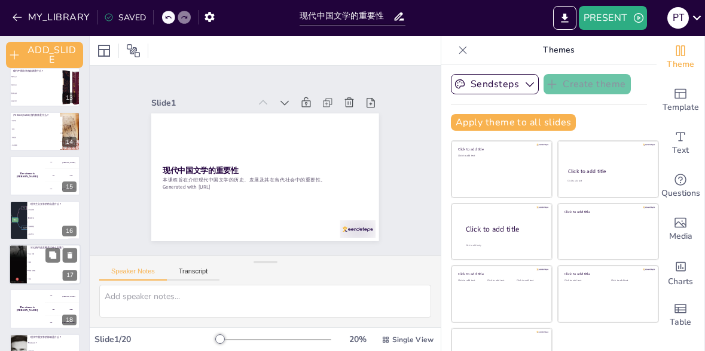
checkbox input "true"
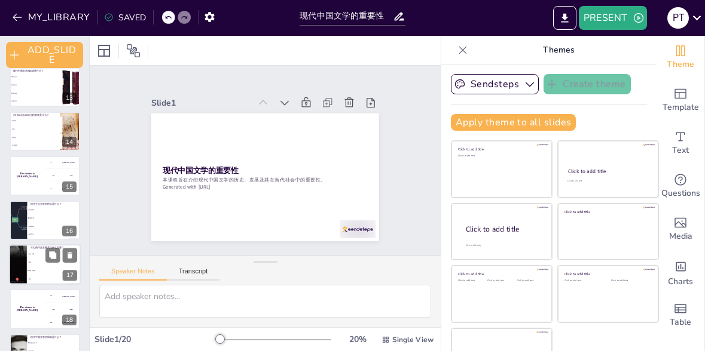
checkbox input "true"
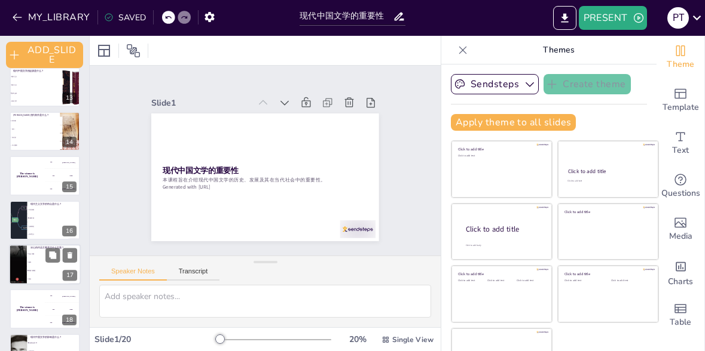
scroll to position [620, 0]
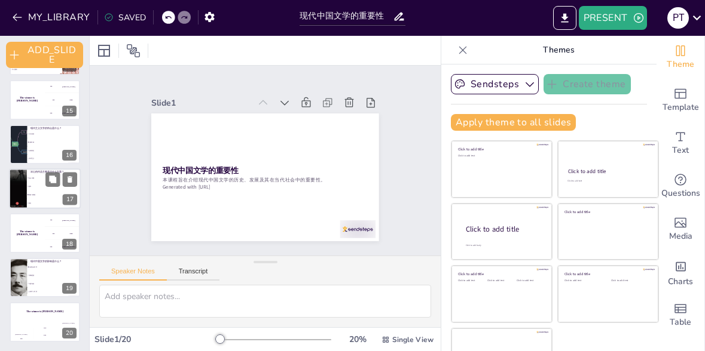
checkbox input "true"
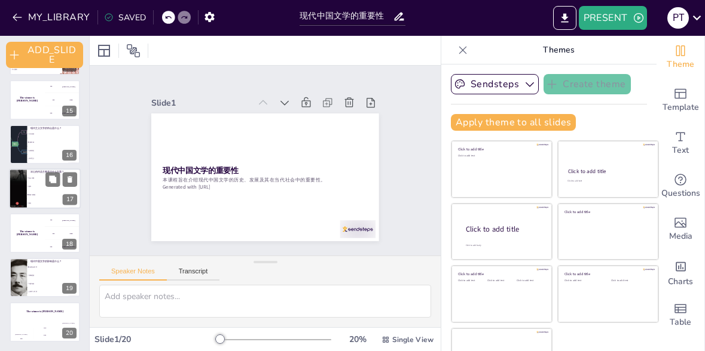
checkbox input "true"
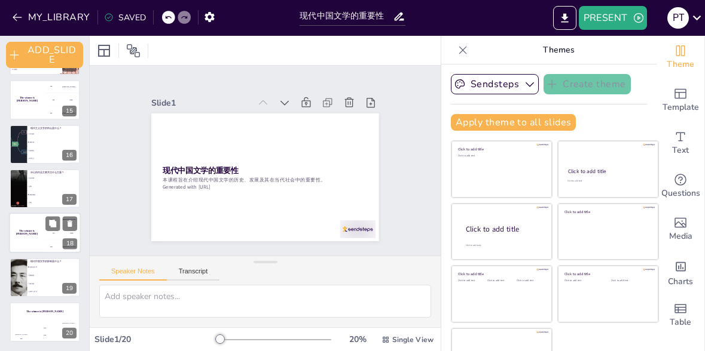
checkbox input "true"
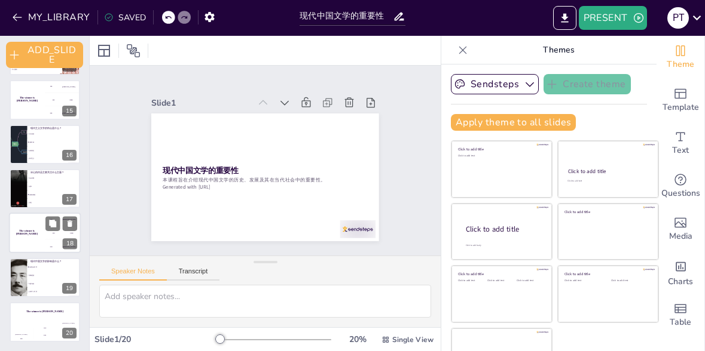
checkbox input "true"
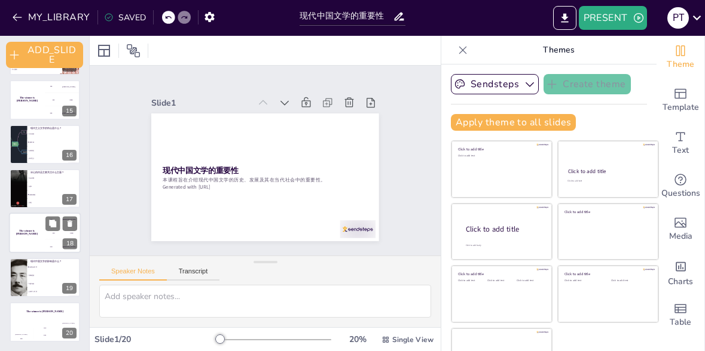
checkbox input "true"
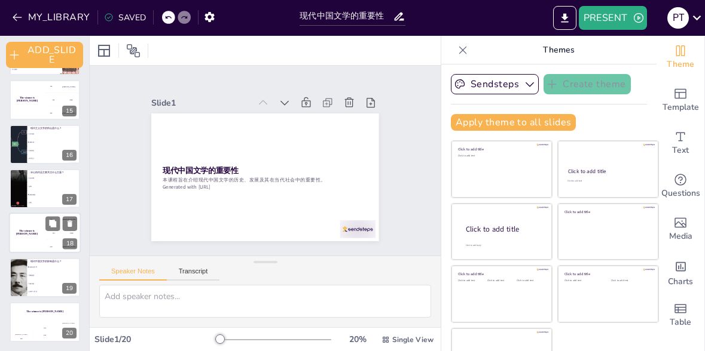
checkbox input "true"
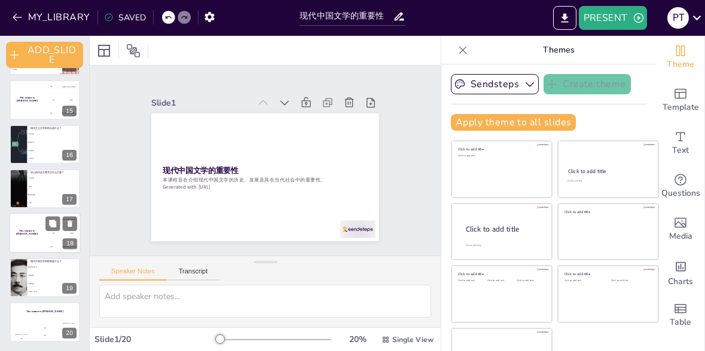
click at [26, 231] on h4 "The winner is [PERSON_NAME]" at bounding box center [27, 233] width 36 height 6
checkbox input "true"
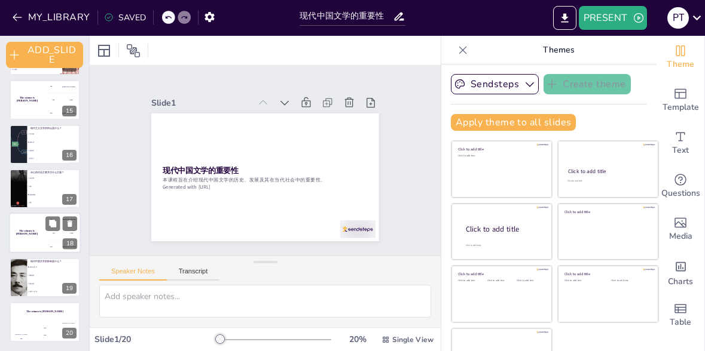
checkbox input "true"
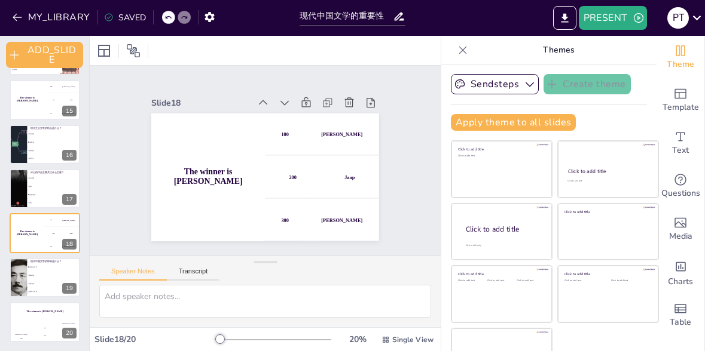
checkbox input "true"
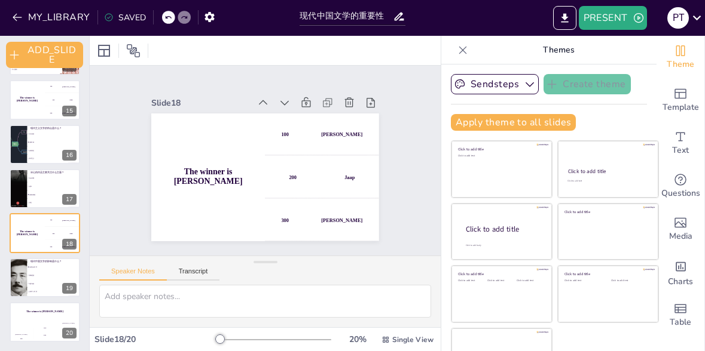
checkbox input "true"
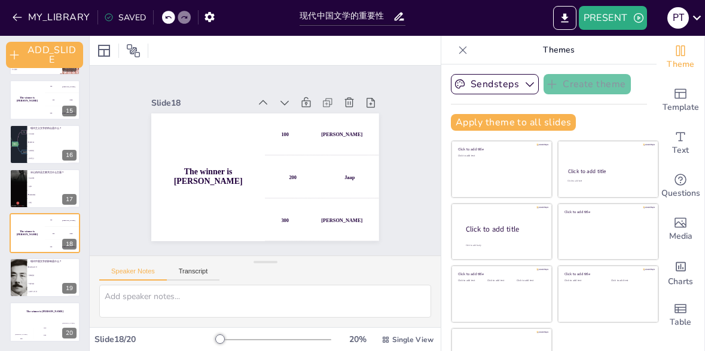
checkbox input "true"
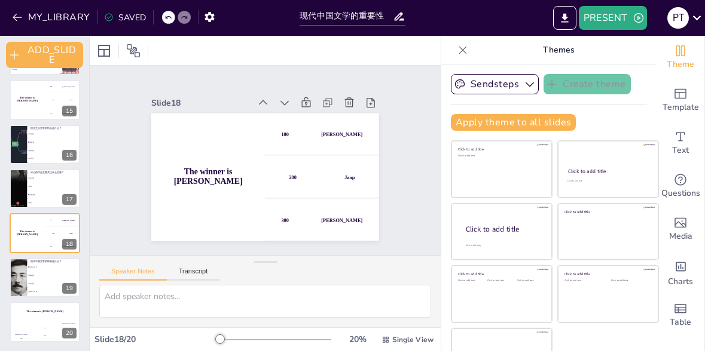
checkbox input "true"
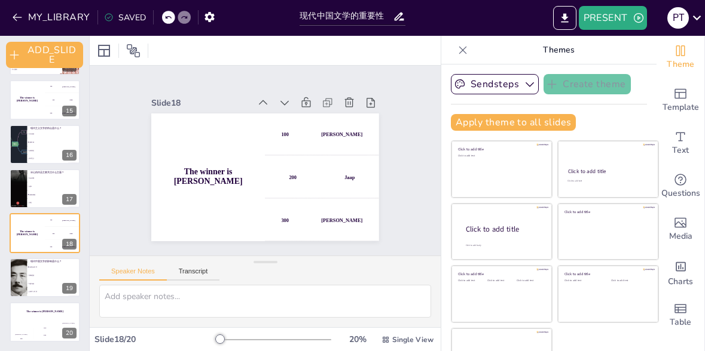
checkbox input "true"
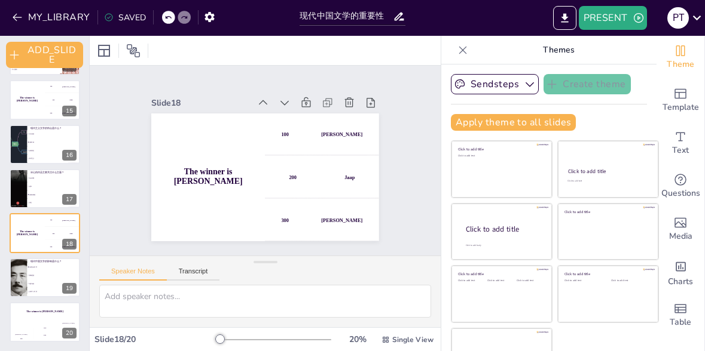
checkbox input "true"
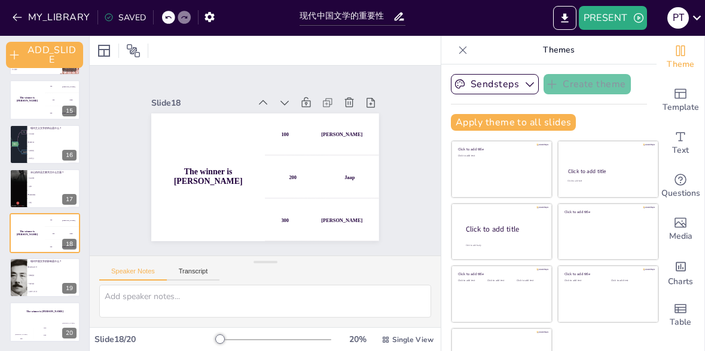
checkbox input "true"
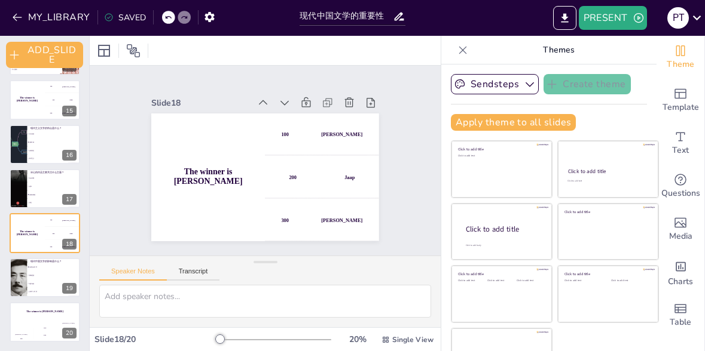
checkbox input "true"
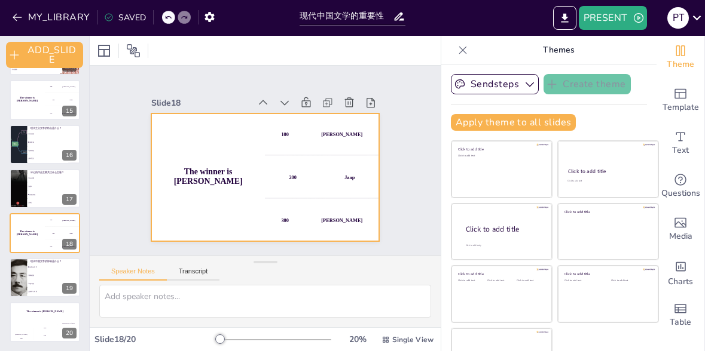
checkbox input "true"
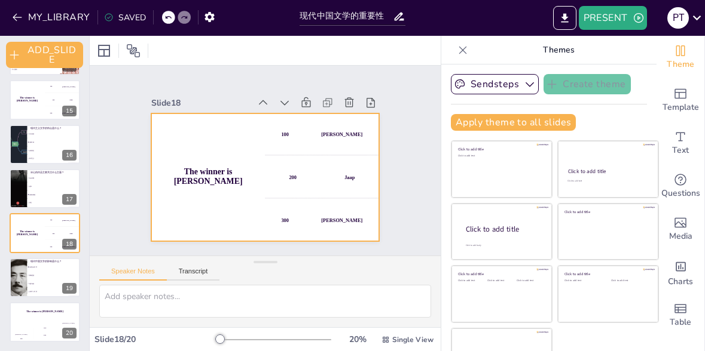
checkbox input "true"
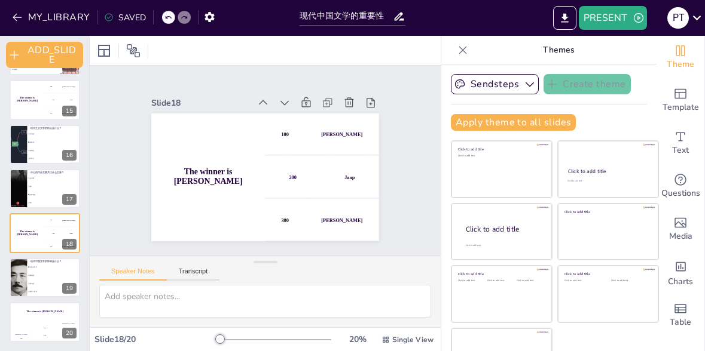
checkbox input "true"
click at [35, 200] on li "历史" at bounding box center [54, 204] width 54 height 8
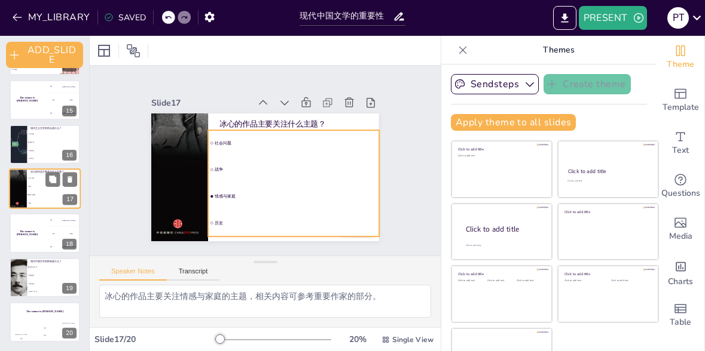
scroll to position [599, 0]
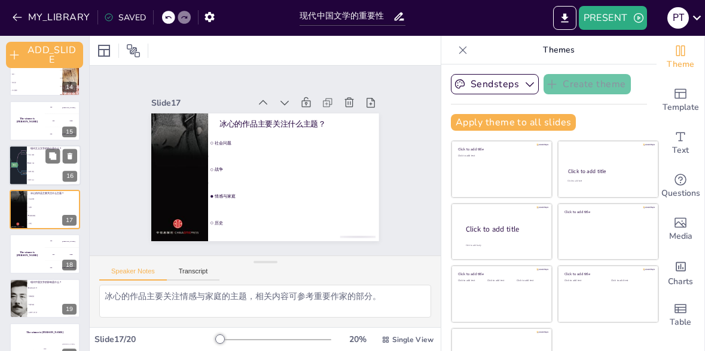
click at [24, 161] on div at bounding box center [18, 165] width 74 height 41
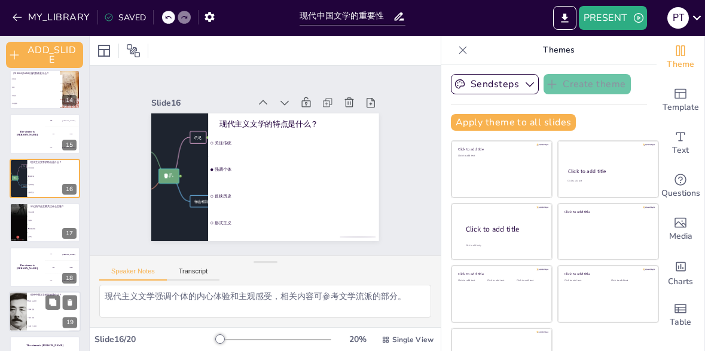
scroll to position [620, 0]
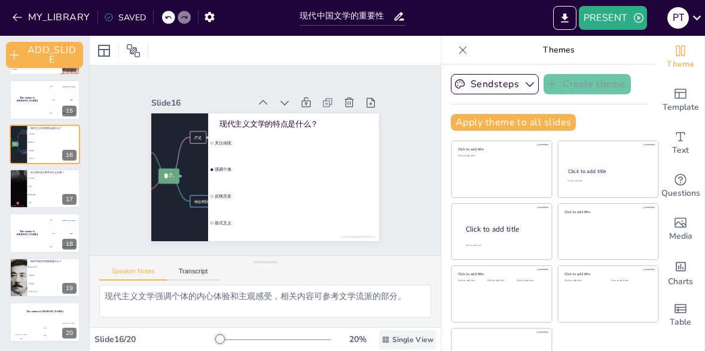
click at [387, 344] on div "Single View" at bounding box center [407, 340] width 57 height 19
click at [397, 245] on div "Slide 1 现代中国文学的重要性 本课程旨在介绍现代中国文学的历史、发展及其在当代社会中的重要性。 Generated with Sendsteps.ai…" at bounding box center [265, 161] width 351 height 190
click at [460, 49] on icon at bounding box center [463, 50] width 12 height 12
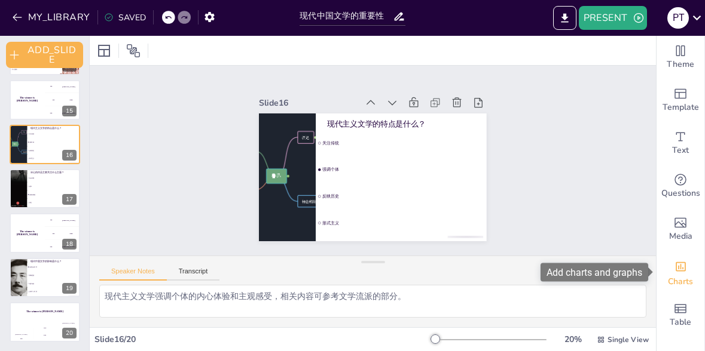
click at [681, 282] on span "Charts" at bounding box center [680, 282] width 25 height 13
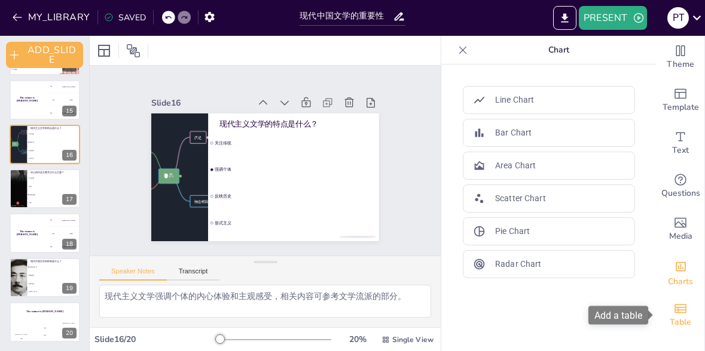
click at [683, 312] on icon "Add a table" at bounding box center [680, 308] width 12 height 9
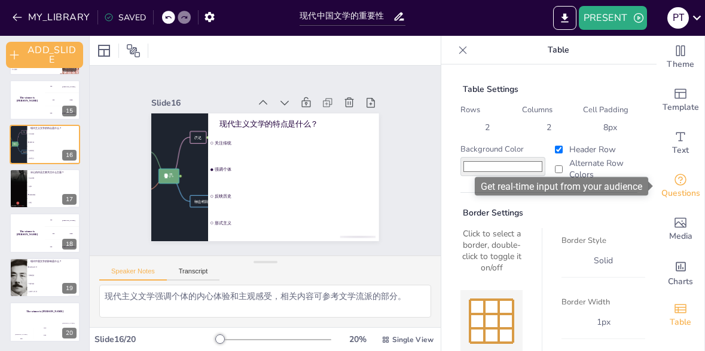
click at [676, 194] on span "Questions" at bounding box center [680, 193] width 39 height 13
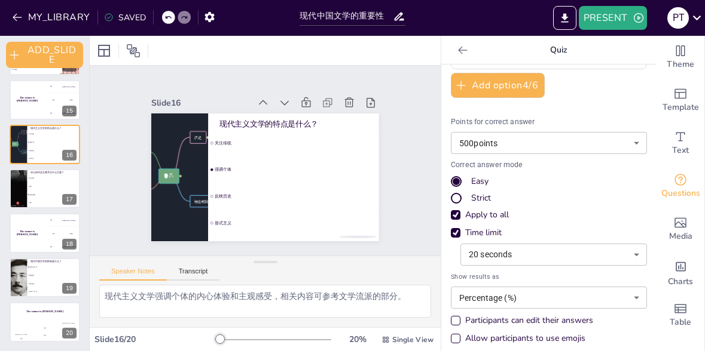
scroll to position [153, 0]
